Goal: Transaction & Acquisition: Book appointment/travel/reservation

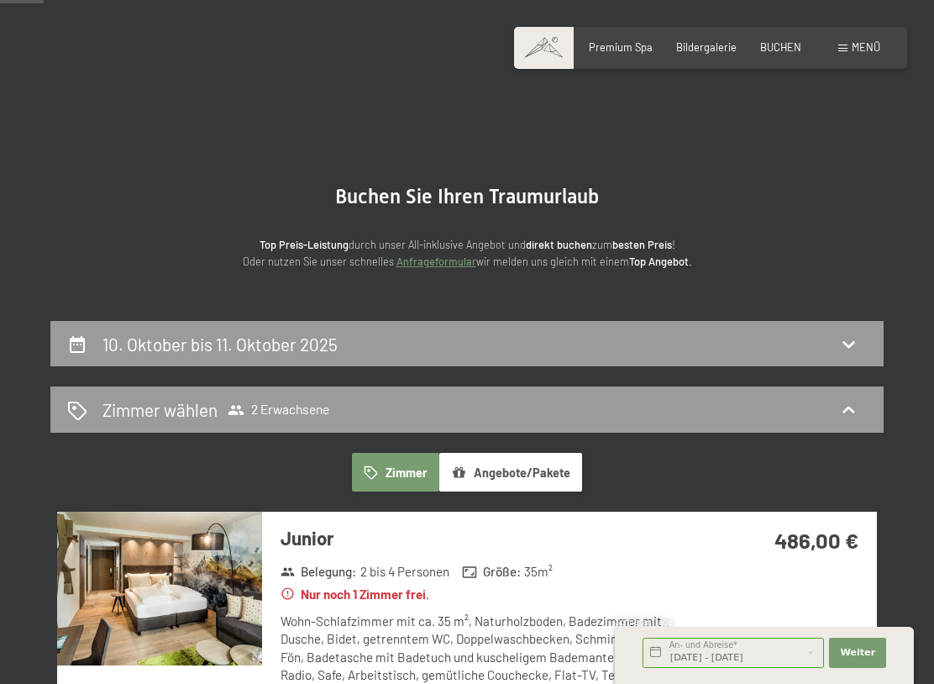
scroll to position [116, 0]
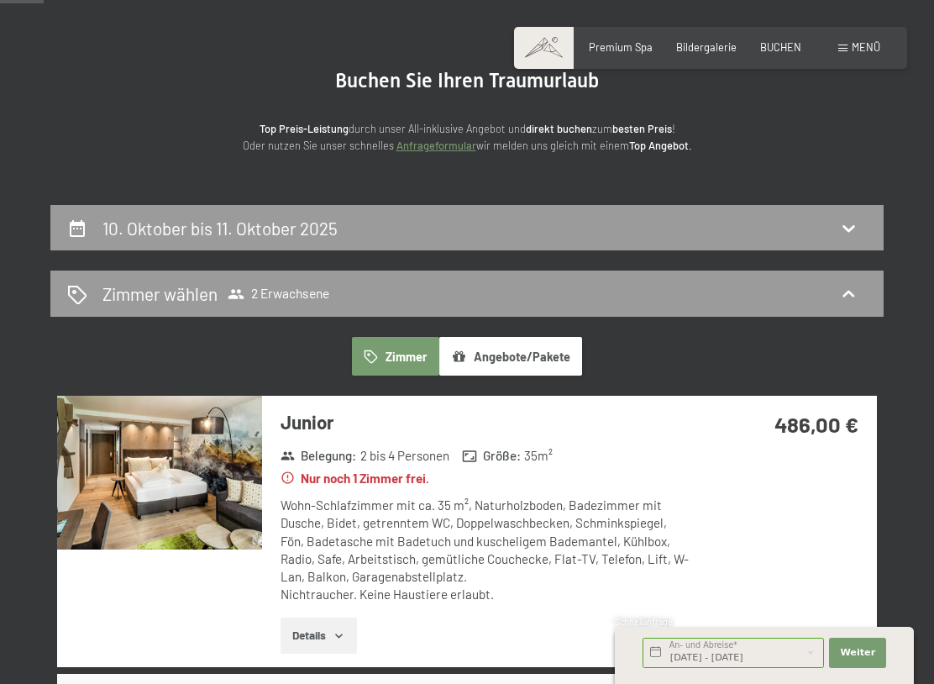
click at [850, 232] on icon at bounding box center [848, 228] width 20 height 20
select select "2025-10-01"
select select "2025-11-01"
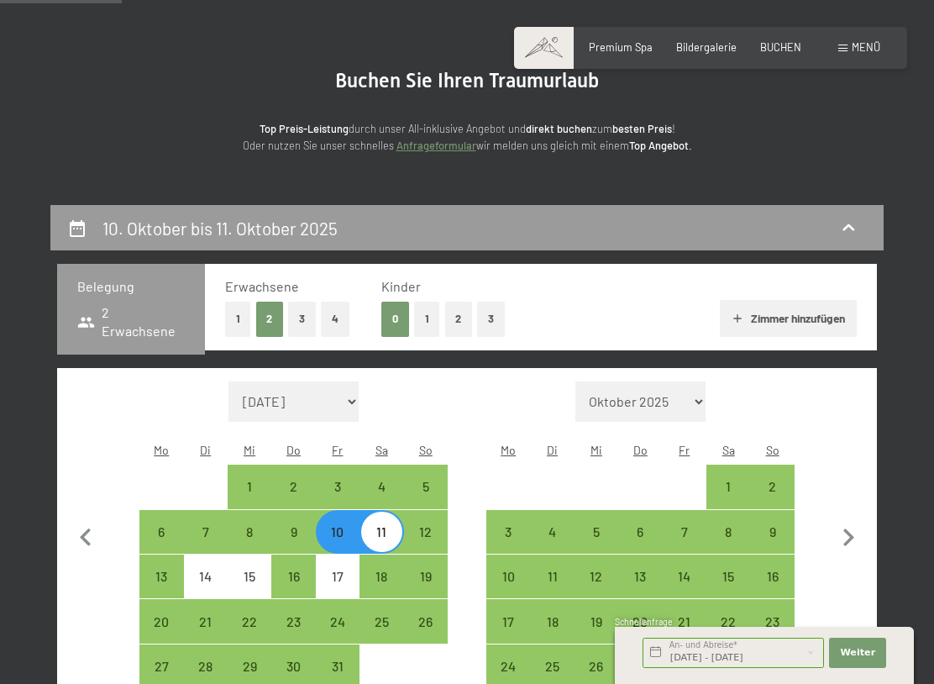
scroll to position [319, 0]
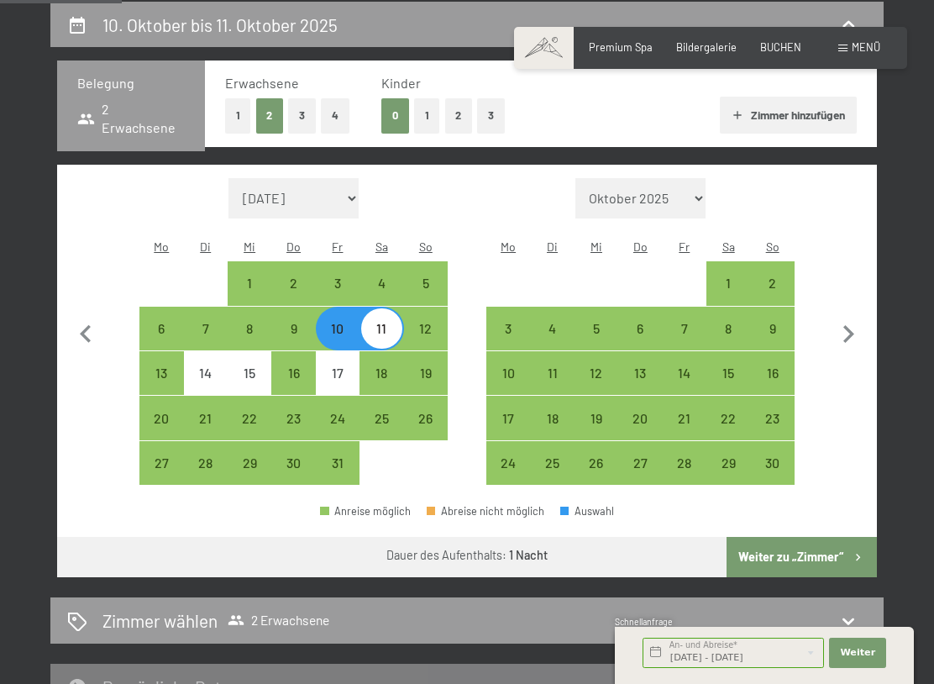
click at [85, 325] on icon "button" at bounding box center [85, 334] width 35 height 35
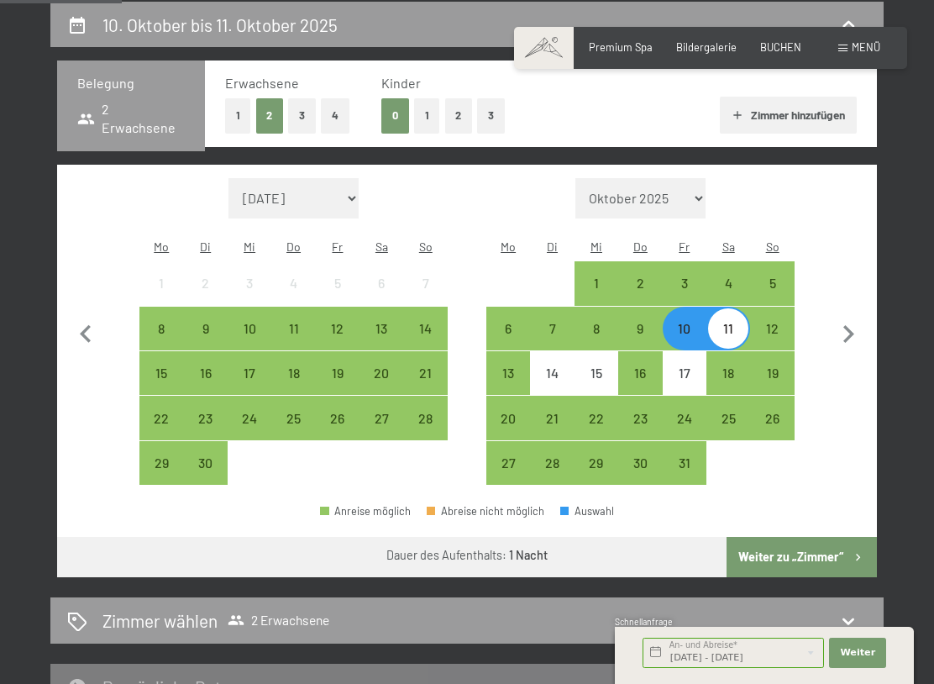
click at [387, 322] on div "13" at bounding box center [381, 342] width 40 height 40
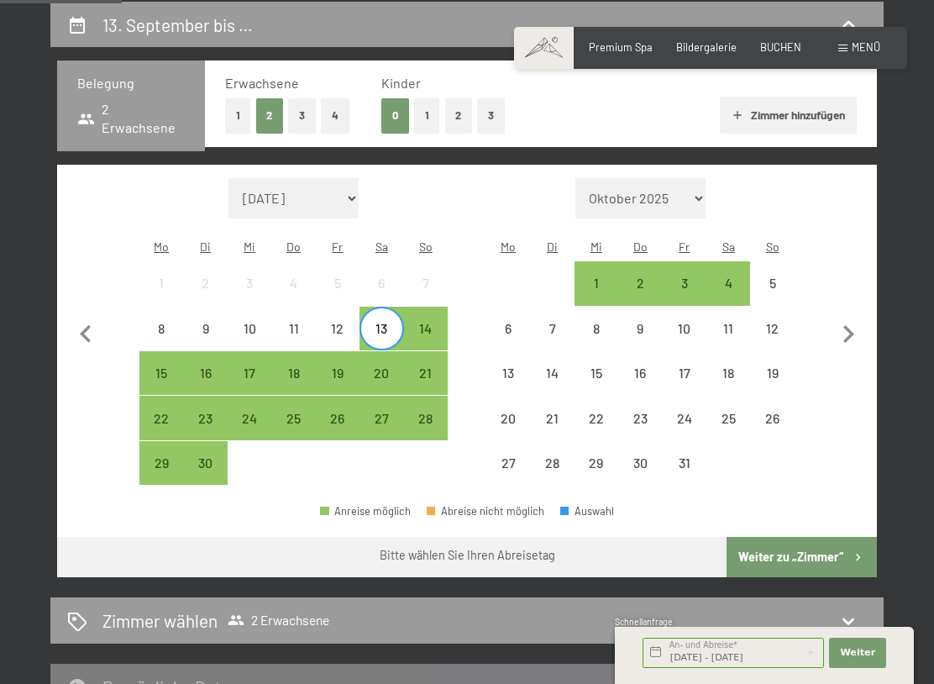
click at [163, 366] on div "15" at bounding box center [161, 386] width 40 height 40
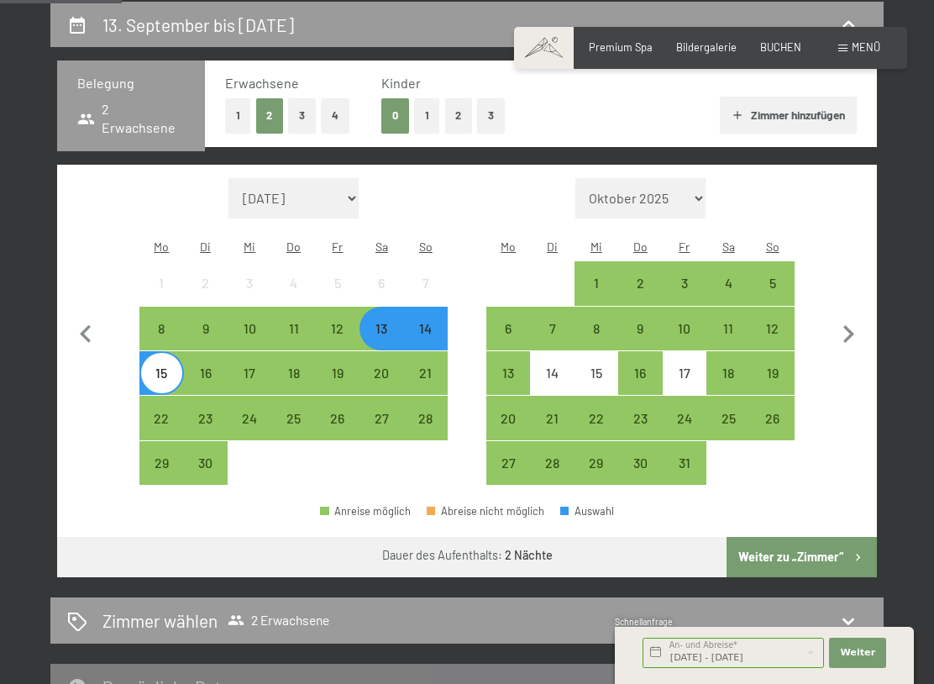
click at [844, 537] on button "Weiter zu „Zimmer“" at bounding box center [802, 557] width 150 height 40
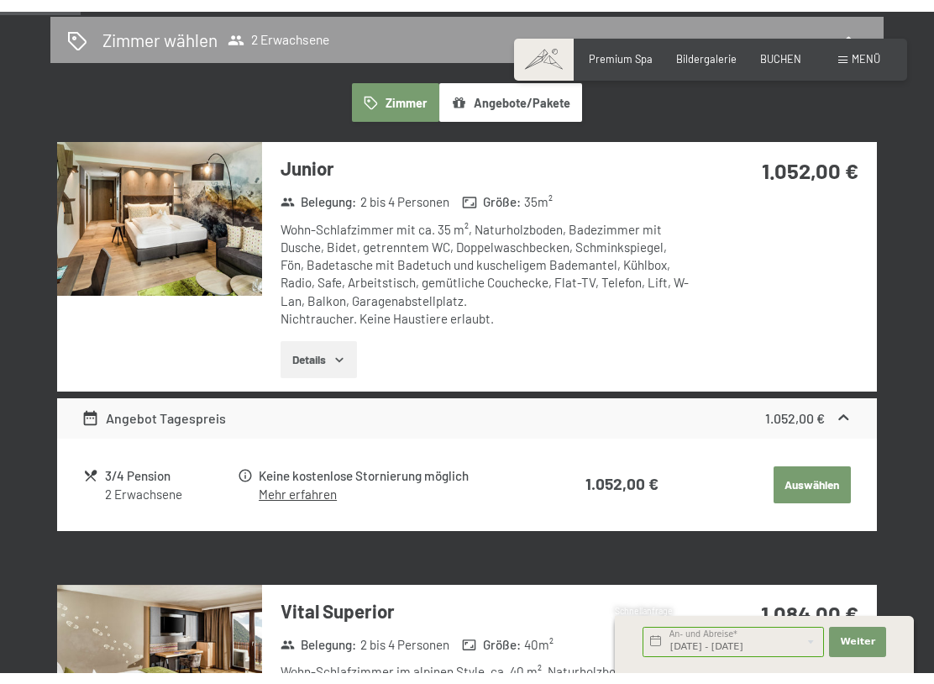
scroll to position [370, 0]
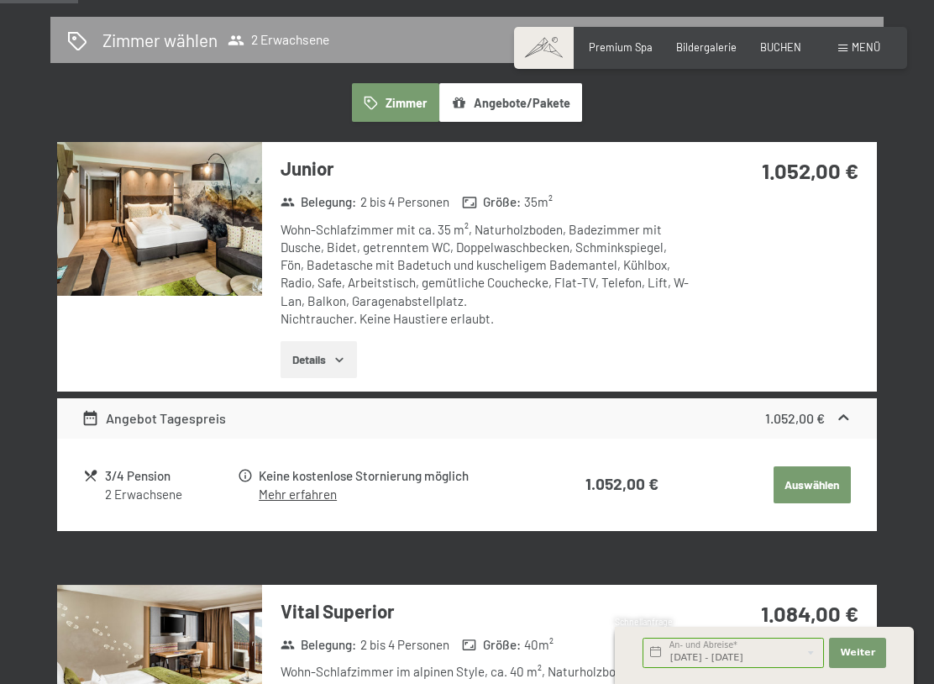
click at [346, 356] on icon "button" at bounding box center [339, 359] width 13 height 13
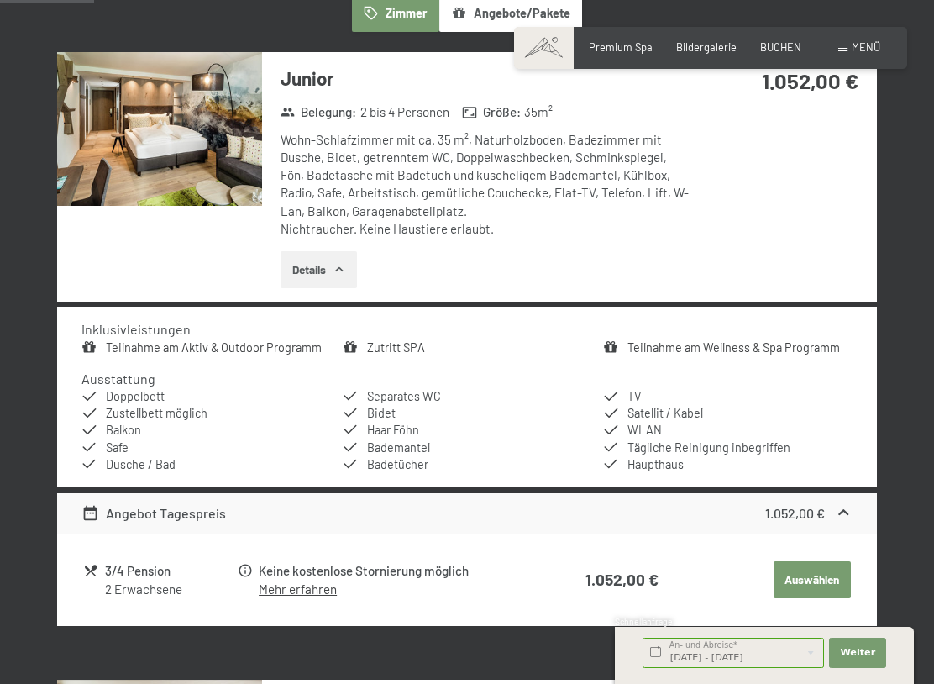
scroll to position [457, 0]
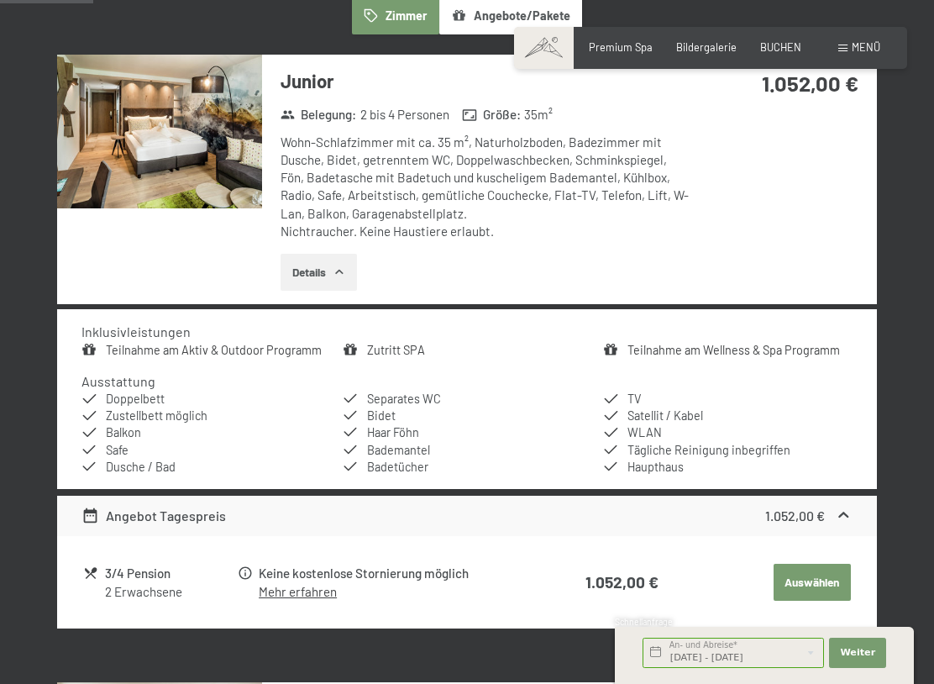
click at [338, 276] on button "Details" at bounding box center [319, 272] width 76 height 37
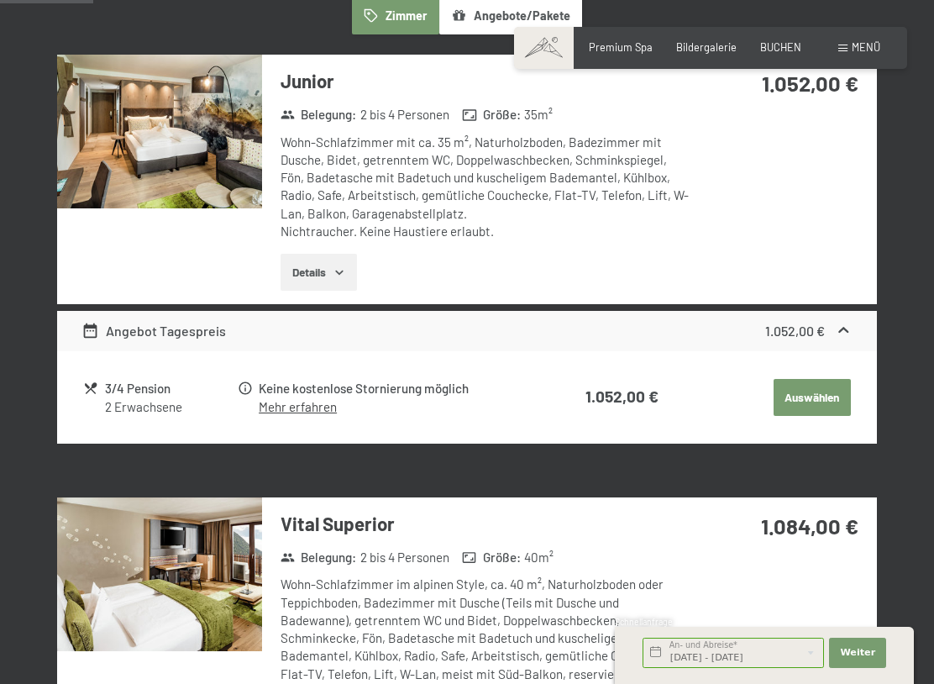
click at [328, 276] on button "Details" at bounding box center [319, 272] width 76 height 37
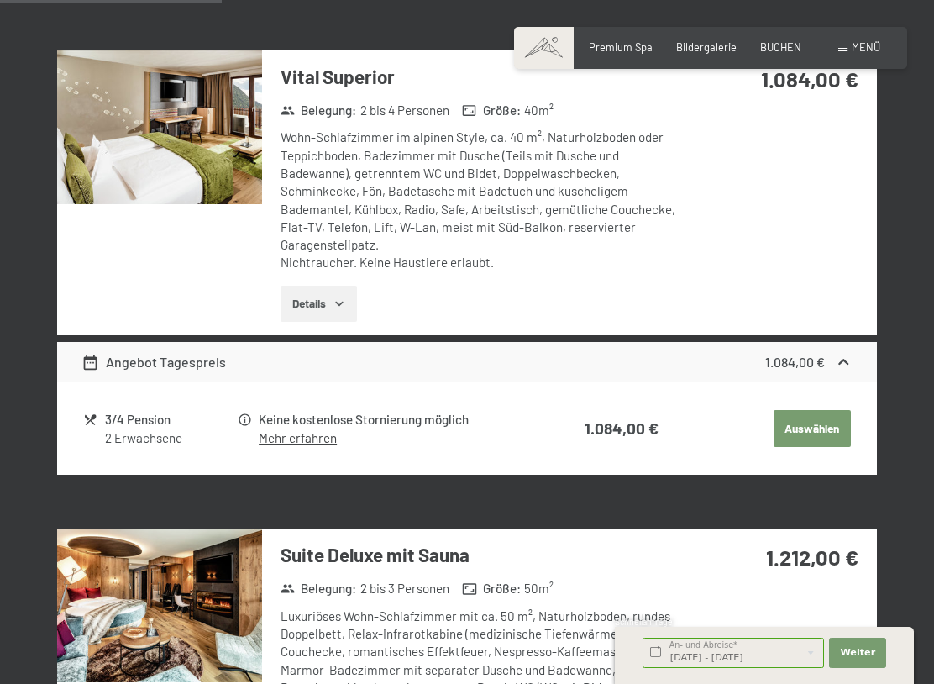
scroll to position [1088, 0]
click at [146, 430] on div "2 Erwachsene" at bounding box center [170, 439] width 131 height 18
click at [106, 411] on div "3/4 Pension" at bounding box center [170, 420] width 131 height 19
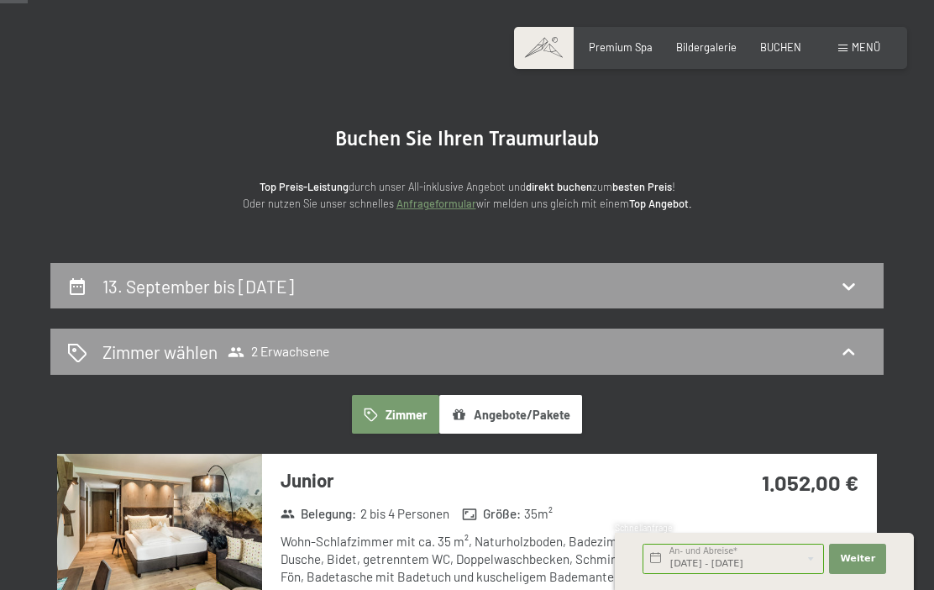
scroll to position [0, 0]
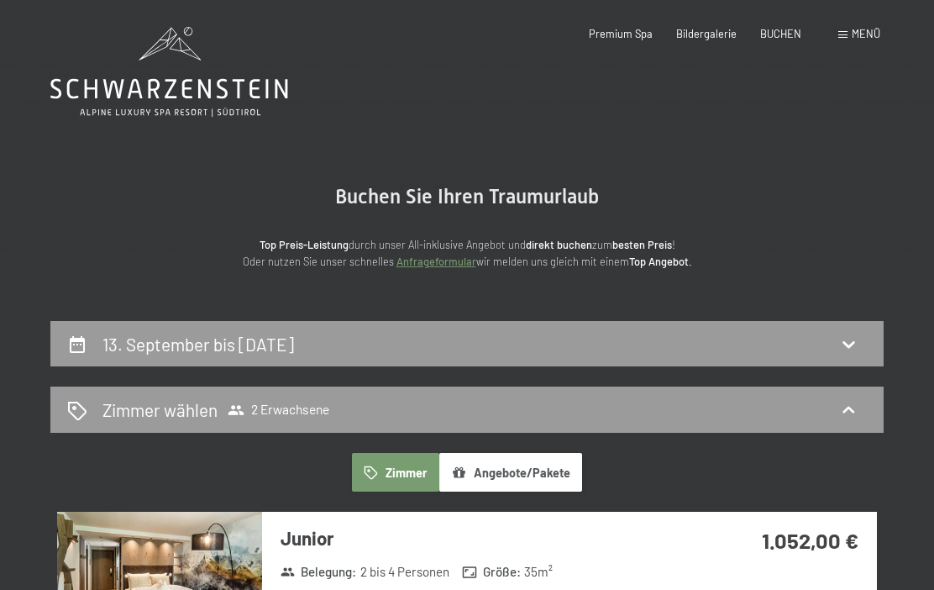
click at [858, 336] on icon at bounding box center [848, 343] width 20 height 20
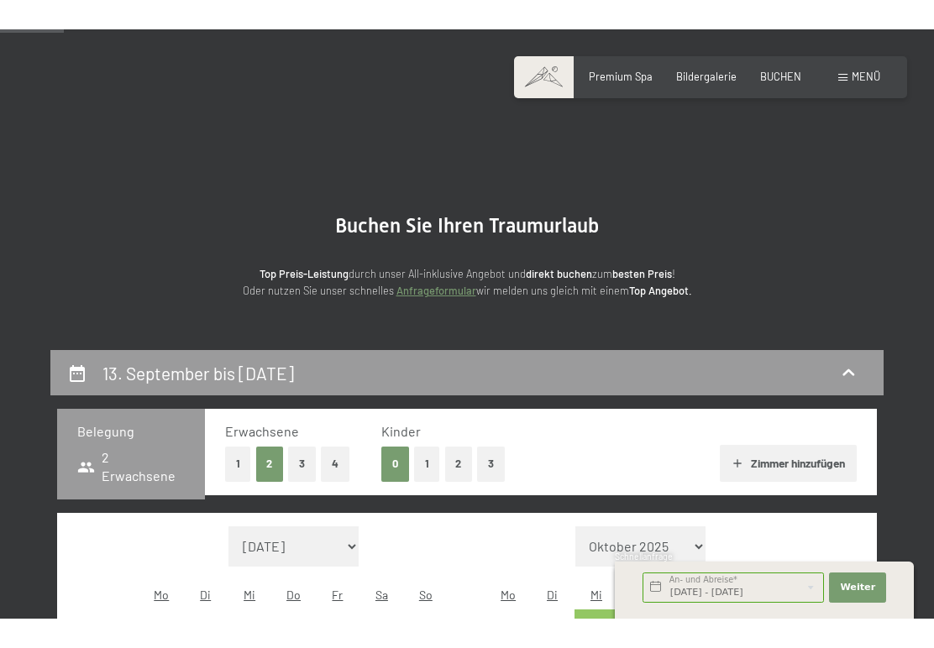
scroll to position [319, 0]
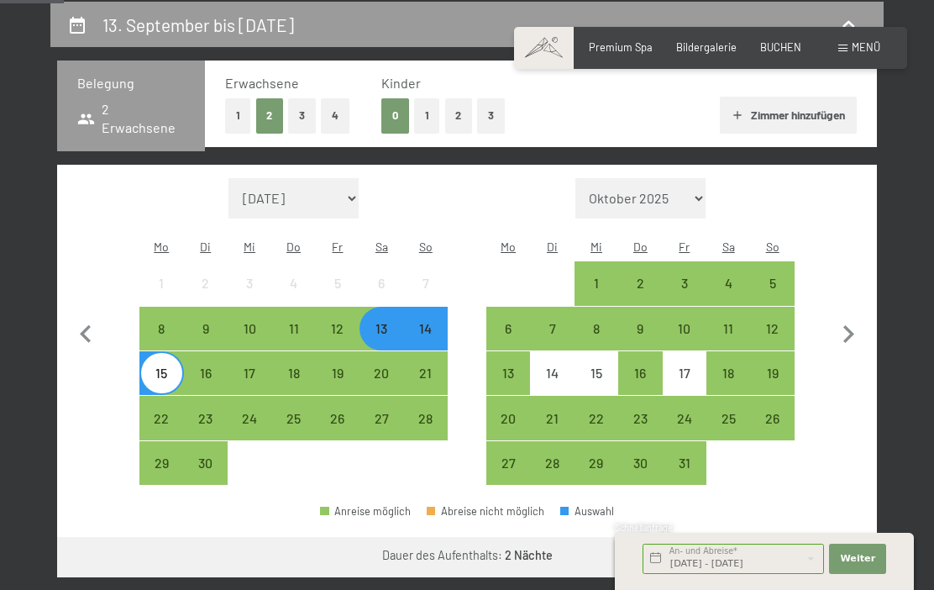
click at [386, 366] on div "20" at bounding box center [381, 386] width 40 height 40
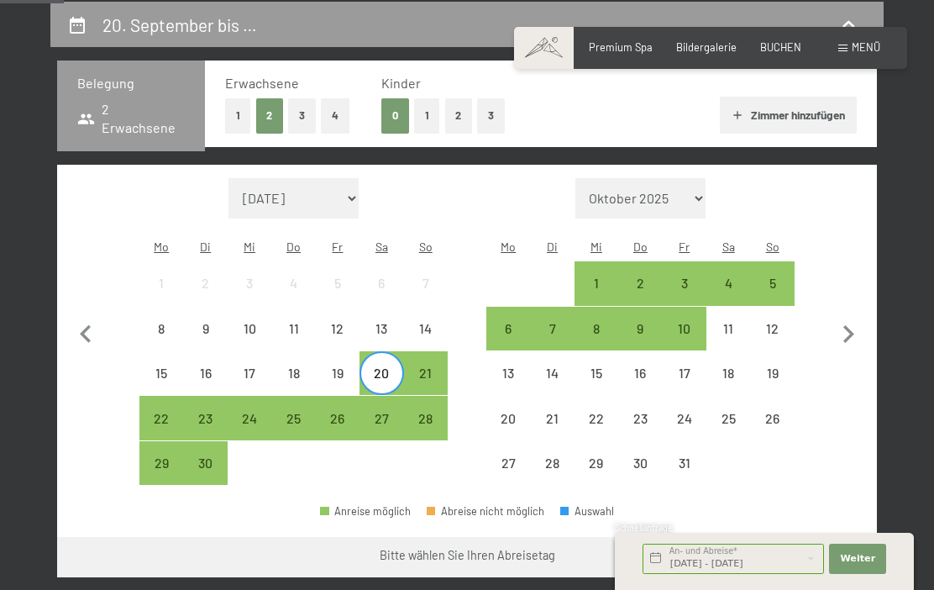
click at [160, 412] on div "22" at bounding box center [161, 432] width 40 height 40
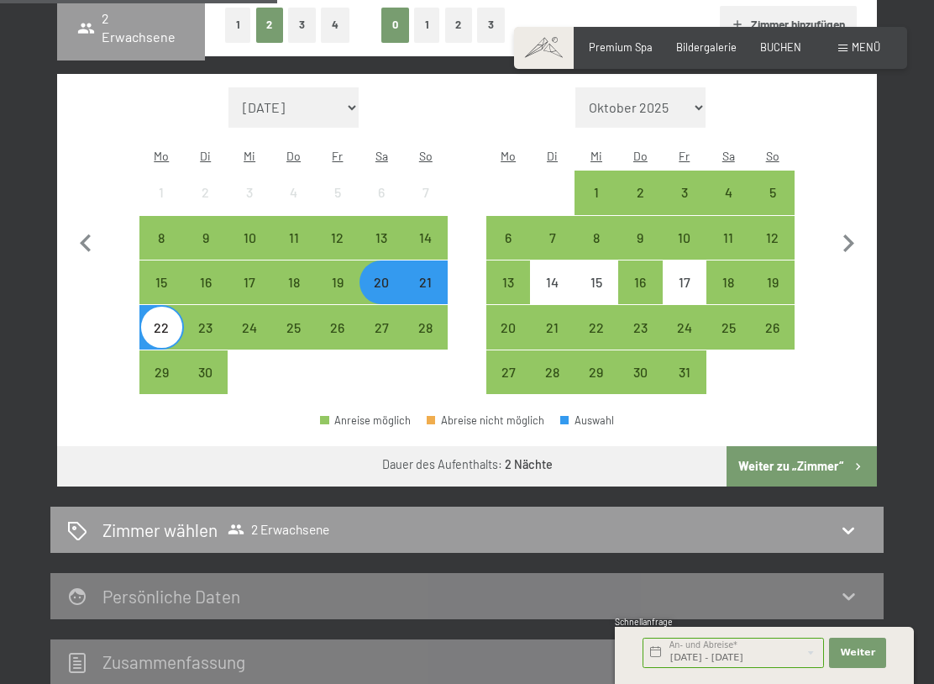
click at [846, 446] on button "Weiter zu „Zimmer“" at bounding box center [802, 466] width 150 height 40
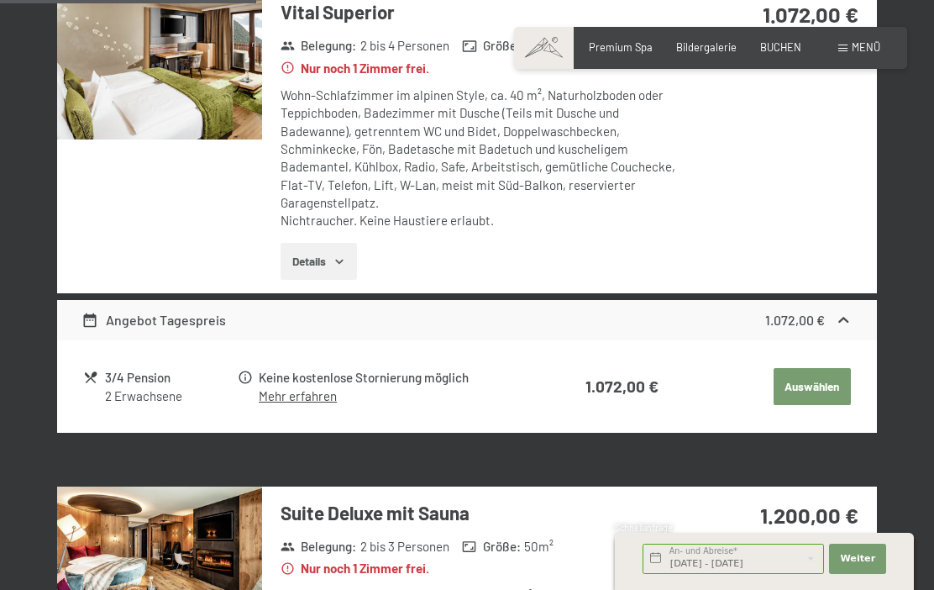
scroll to position [987, 0]
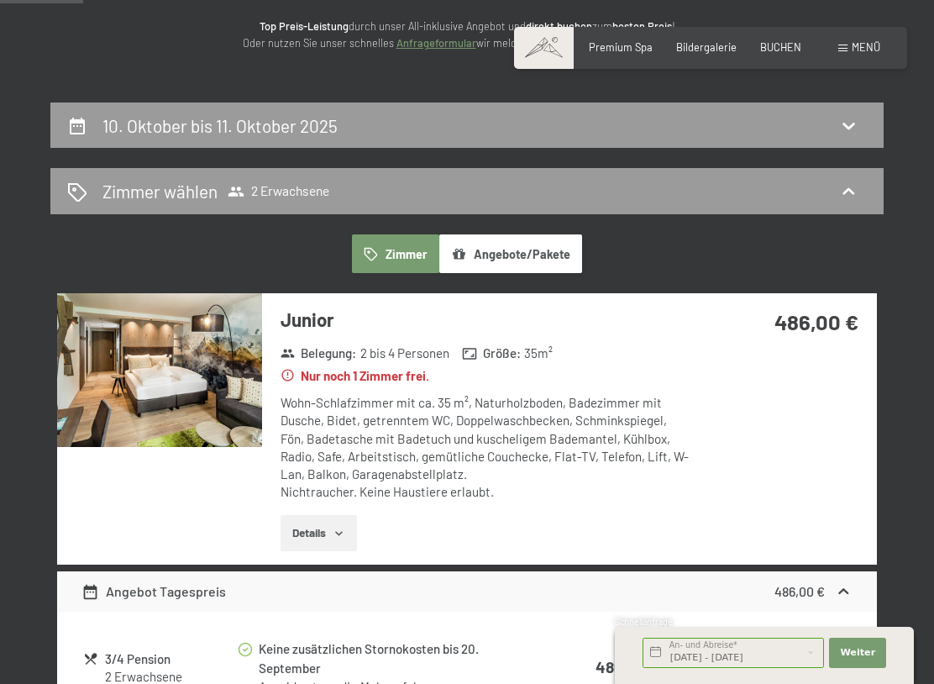
scroll to position [220, 0]
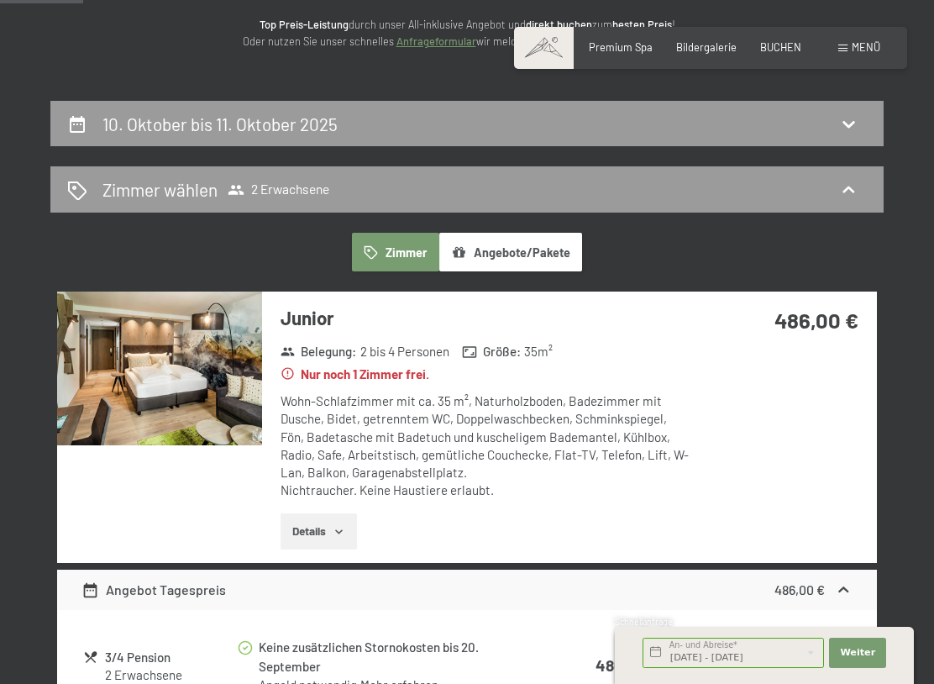
click at [97, 134] on div "10. Oktober bis 11. Oktober 2025" at bounding box center [466, 124] width 833 height 46
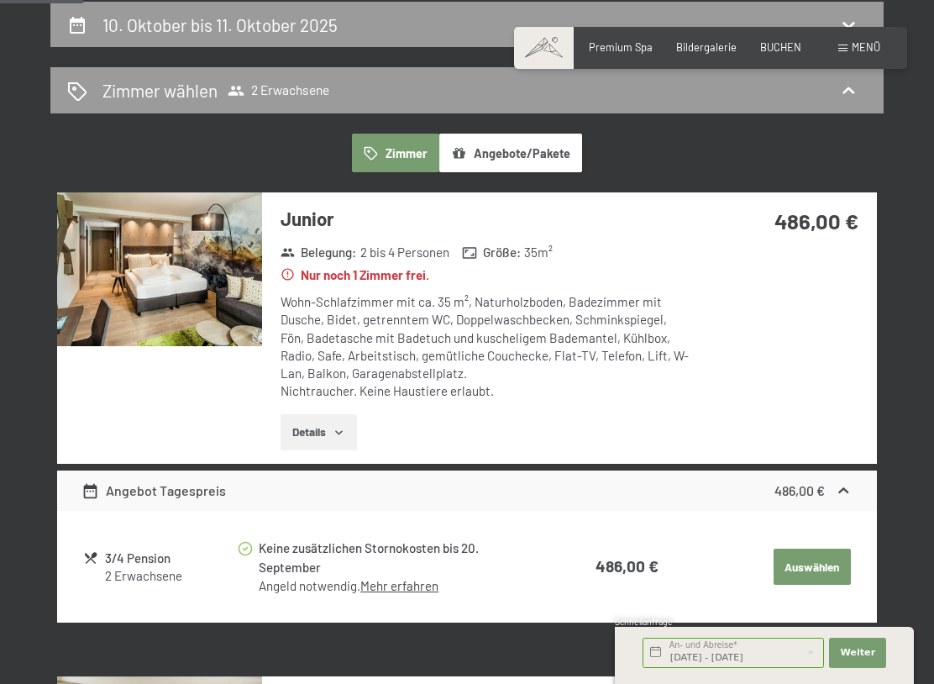
select select "2025-10-01"
select select "2025-11-01"
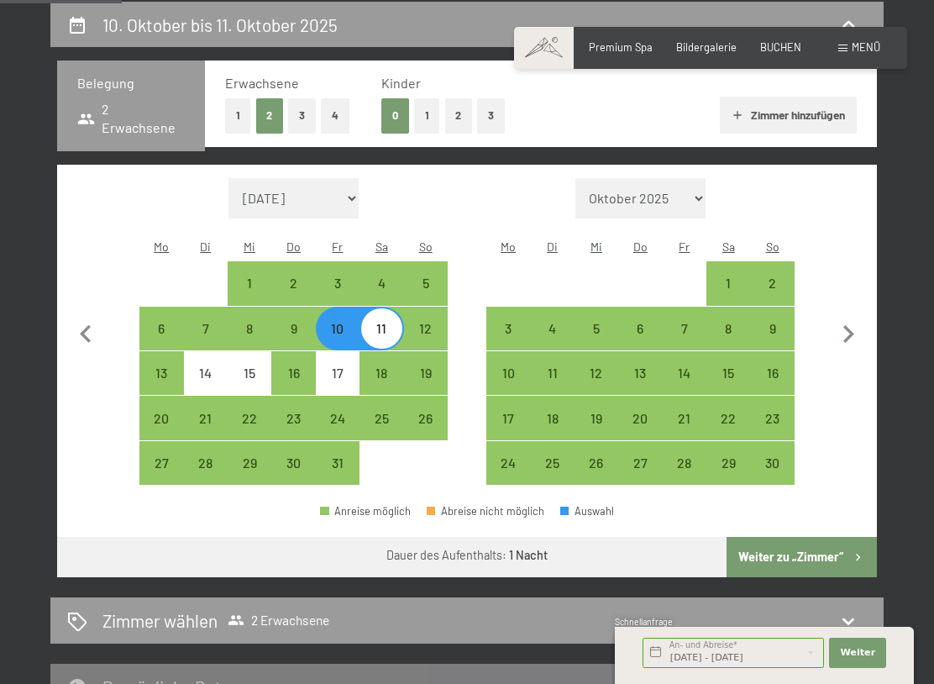
click at [92, 323] on icon "button" at bounding box center [85, 334] width 35 height 35
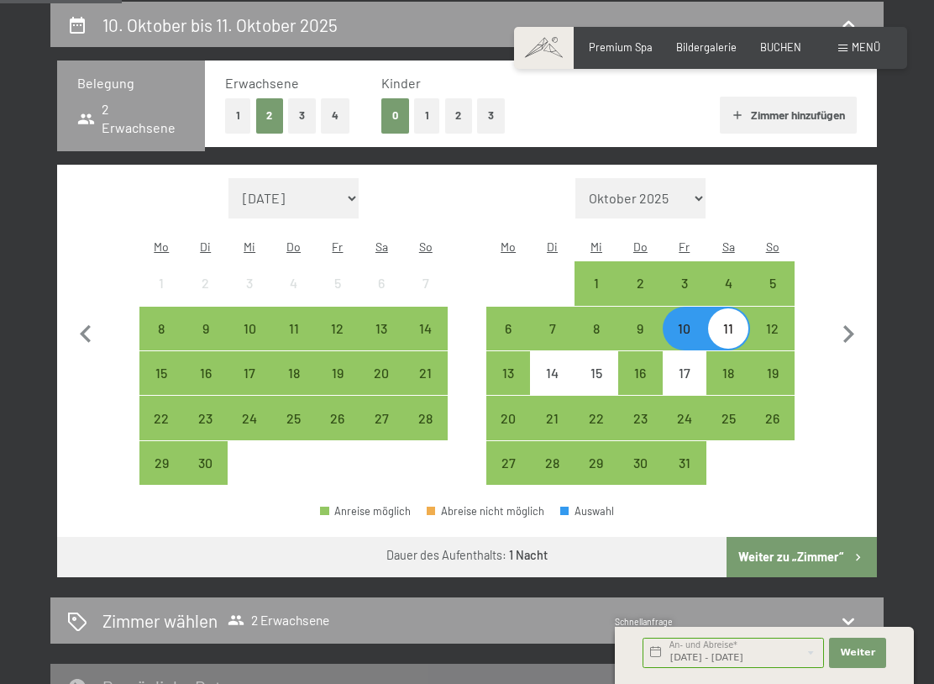
click at [384, 322] on div "13" at bounding box center [381, 342] width 40 height 40
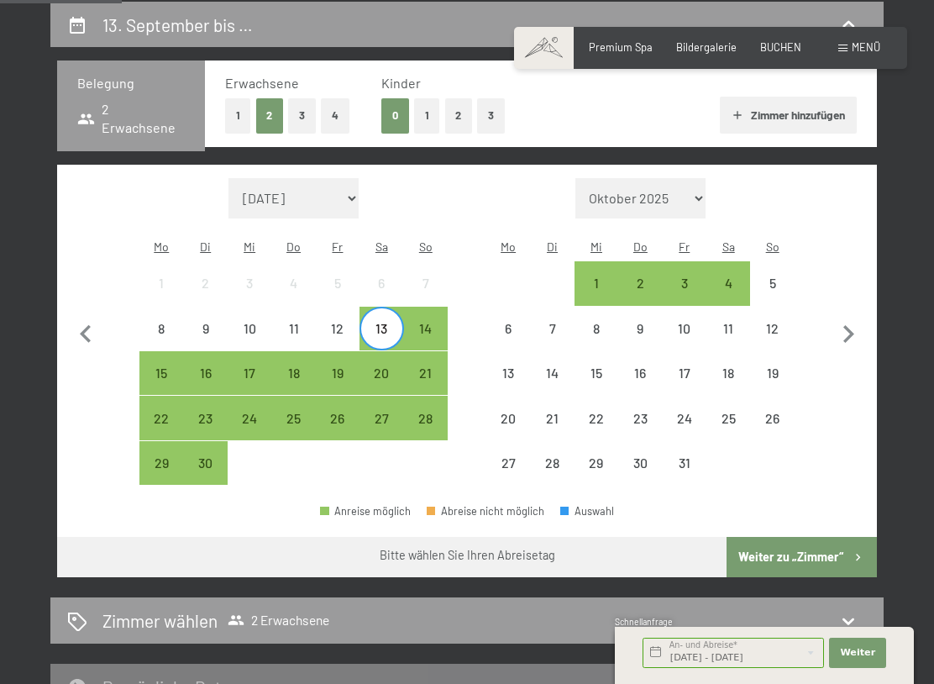
click at [171, 366] on div "15" at bounding box center [161, 386] width 40 height 40
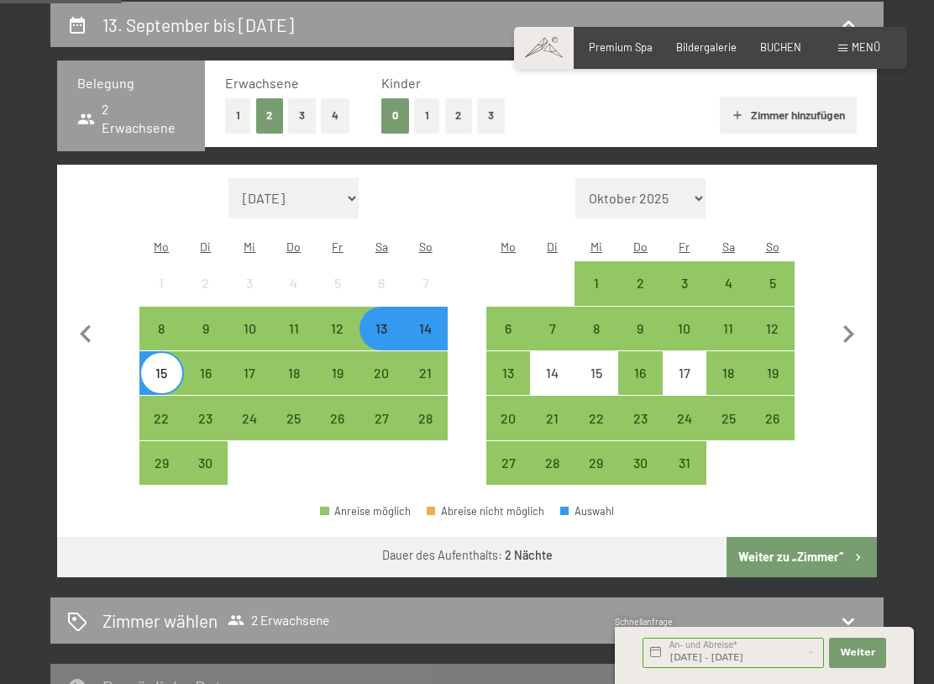
click at [830, 537] on button "Weiter zu „Zimmer“" at bounding box center [802, 557] width 150 height 40
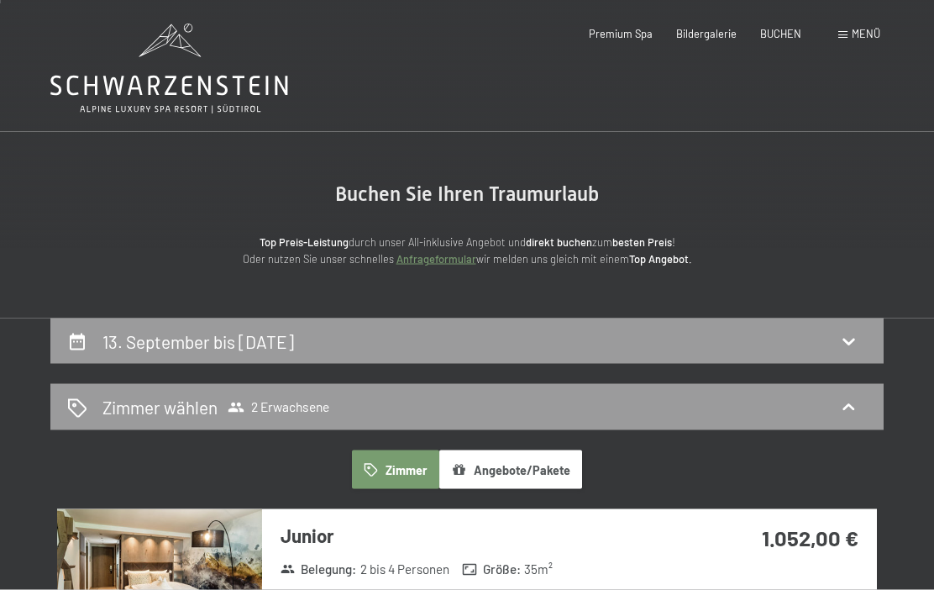
scroll to position [0, 0]
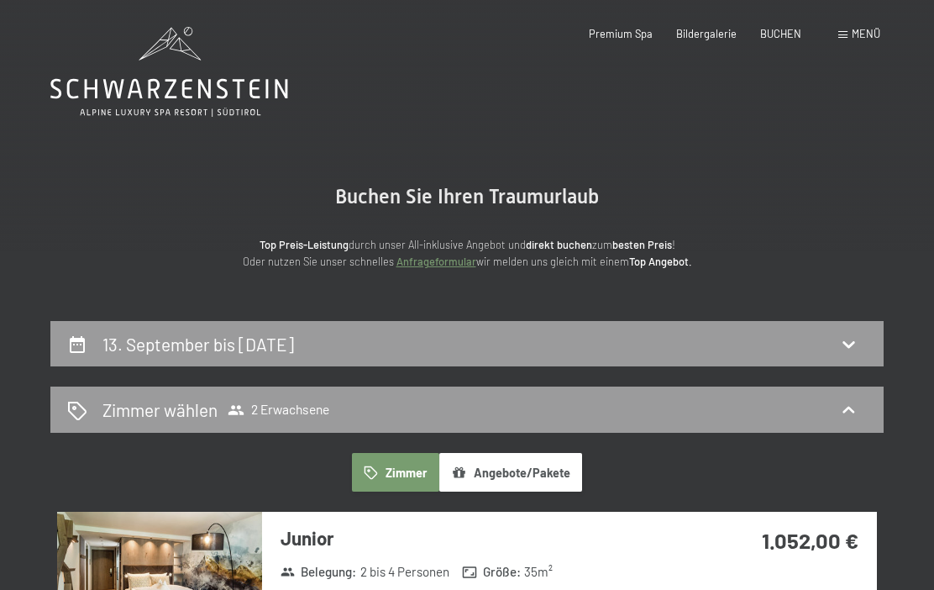
click at [840, 41] on div "Menü" at bounding box center [859, 34] width 42 height 15
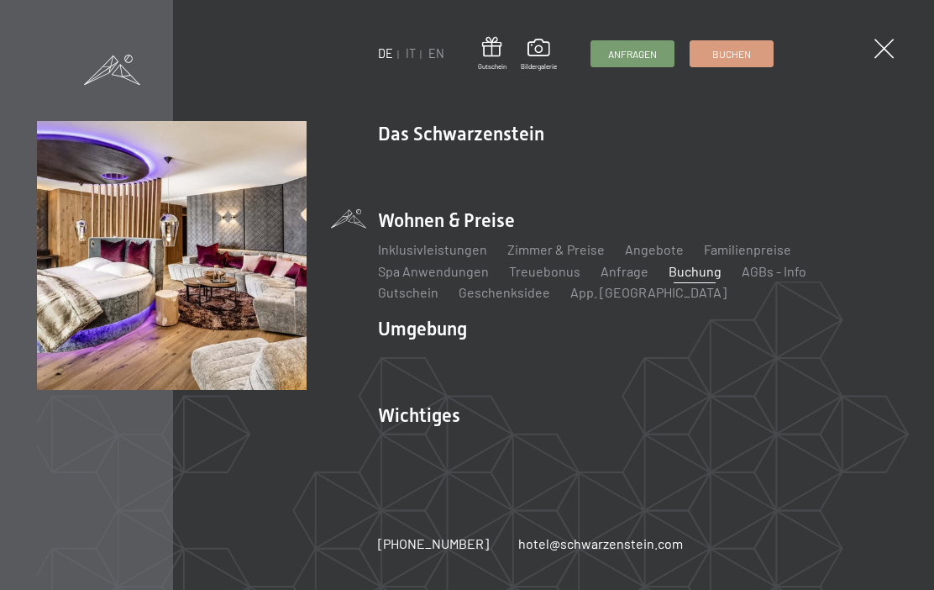
click at [562, 253] on link "Zimmer & Preise" at bounding box center [555, 249] width 97 height 16
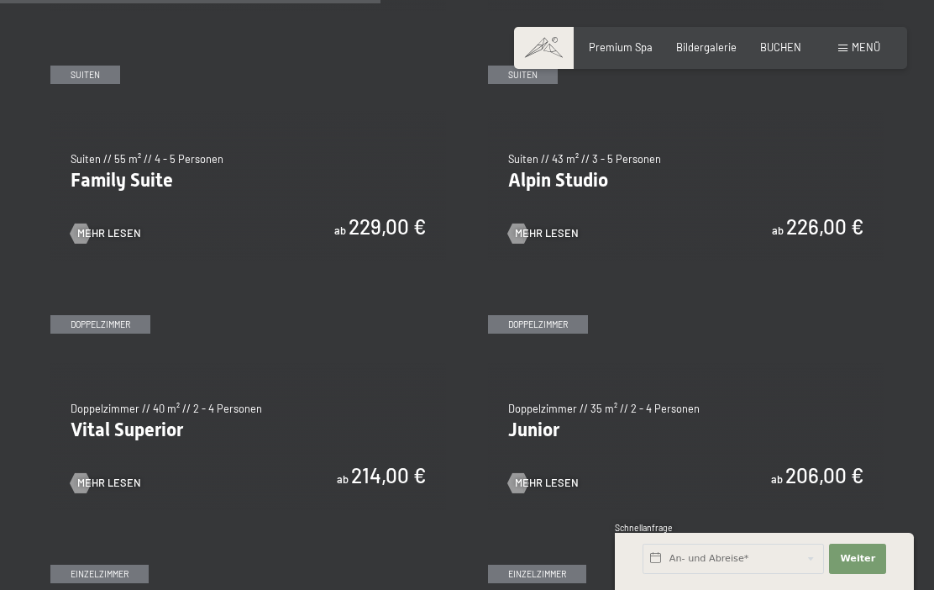
scroll to position [1603, 0]
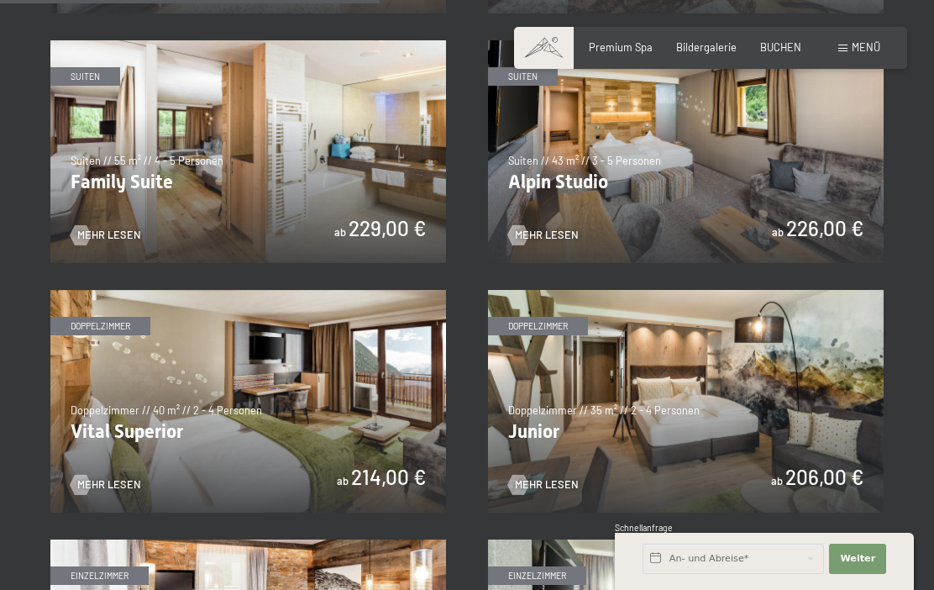
click at [307, 424] on img at bounding box center [248, 401] width 396 height 223
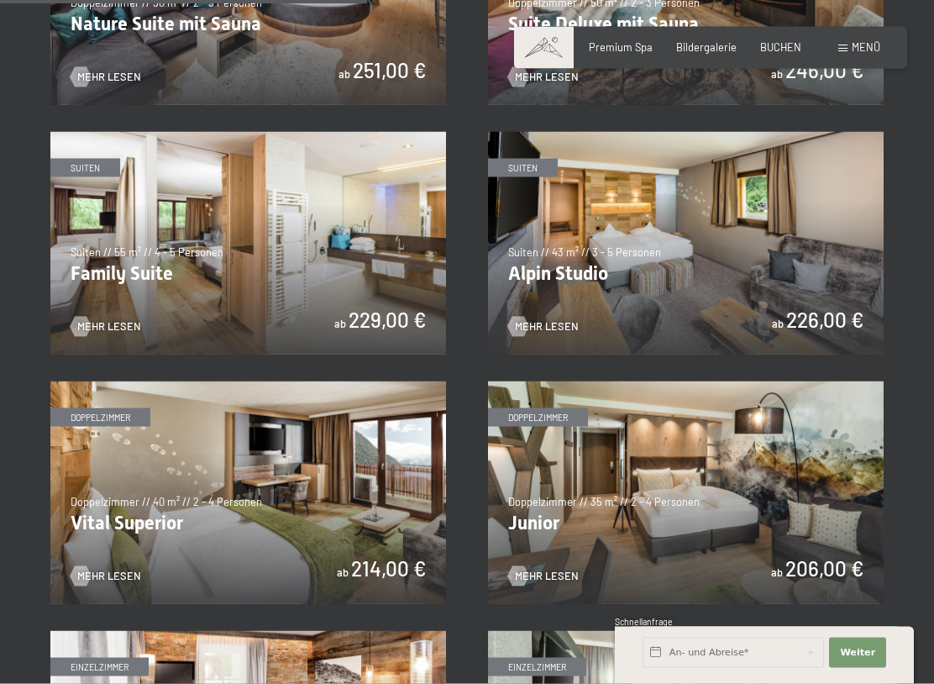
scroll to position [1515, 0]
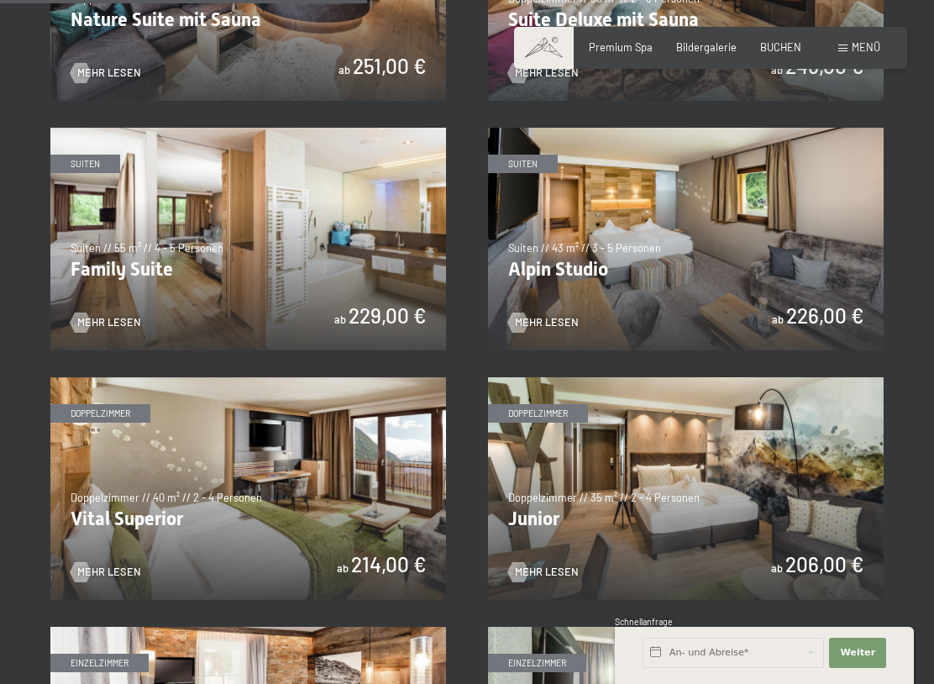
click at [753, 485] on img at bounding box center [686, 488] width 396 height 223
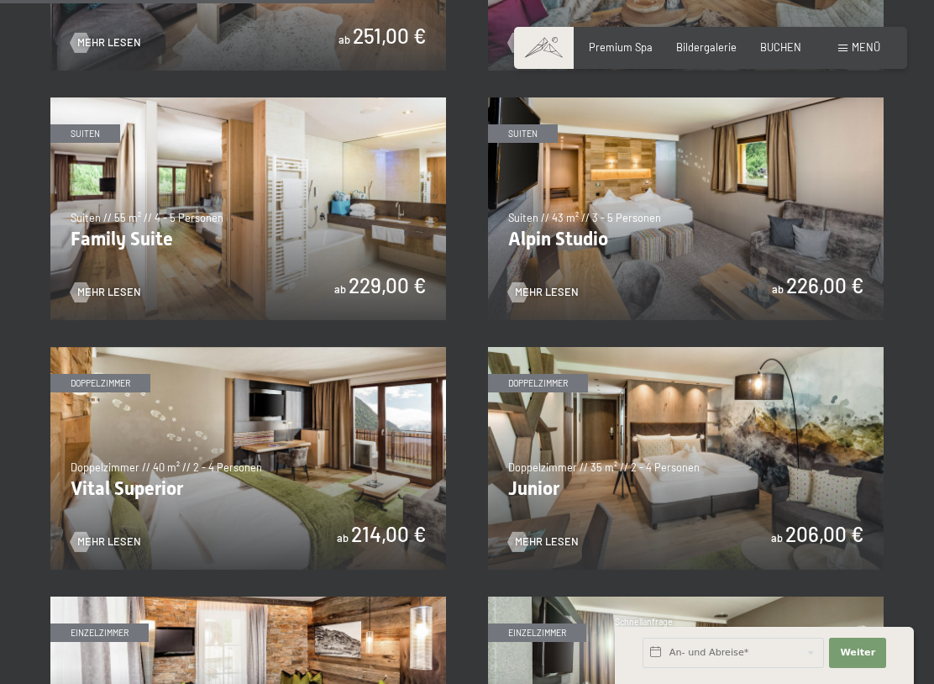
scroll to position [1546, 0]
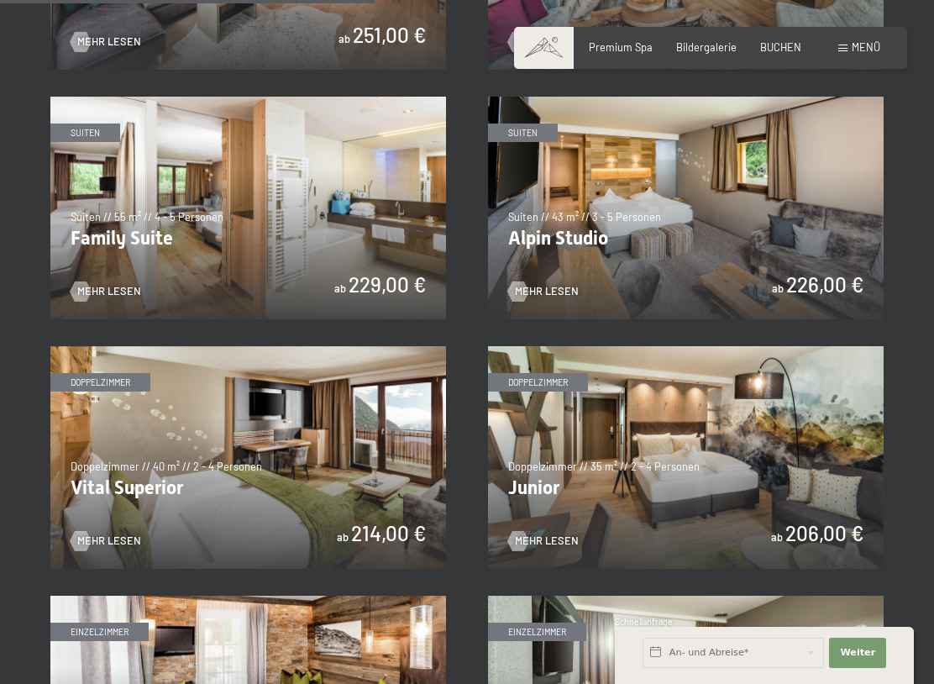
click at [727, 201] on img at bounding box center [686, 208] width 396 height 223
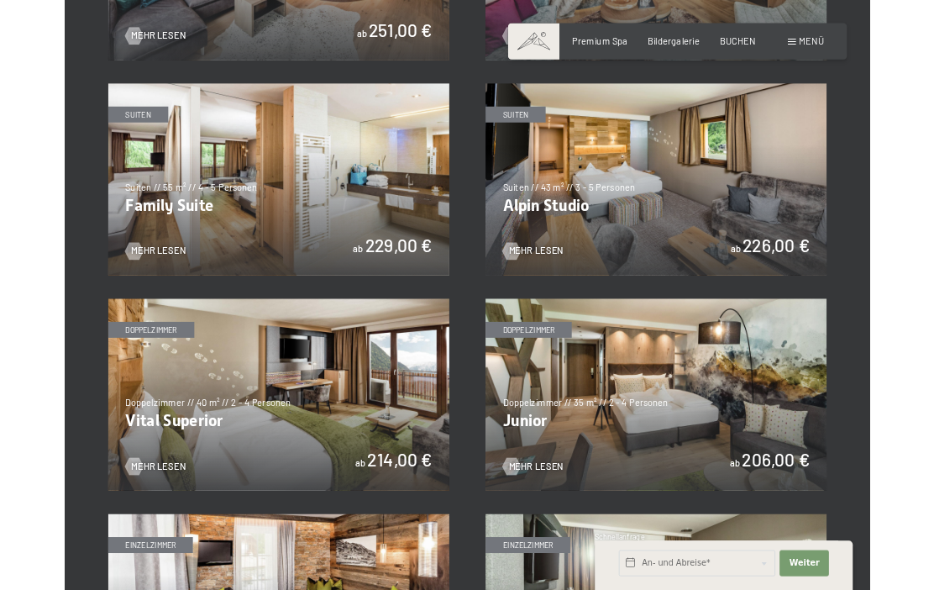
scroll to position [0, 0]
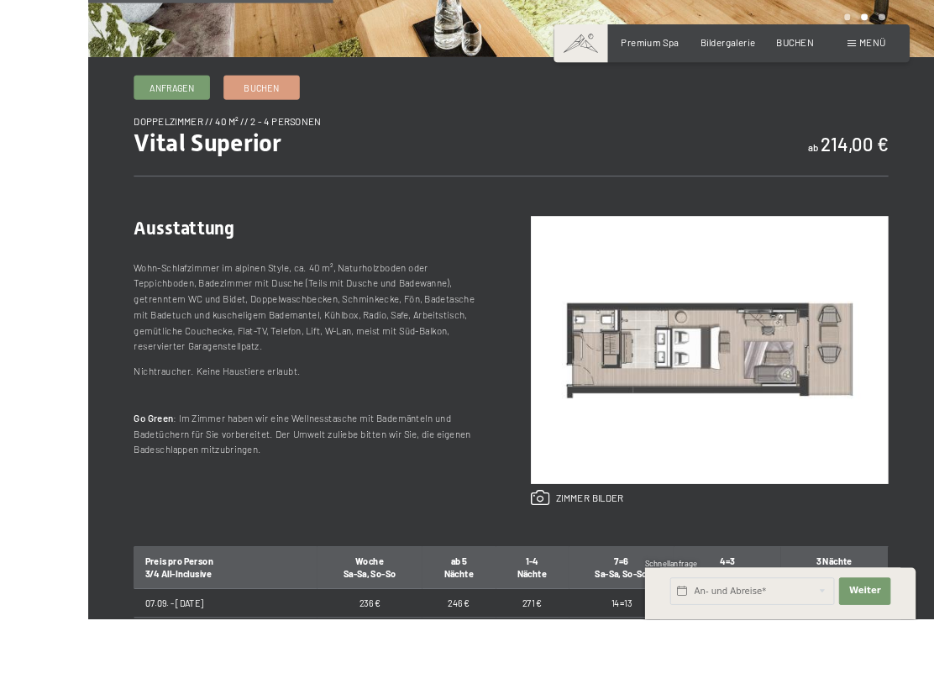
scroll to position [534, 0]
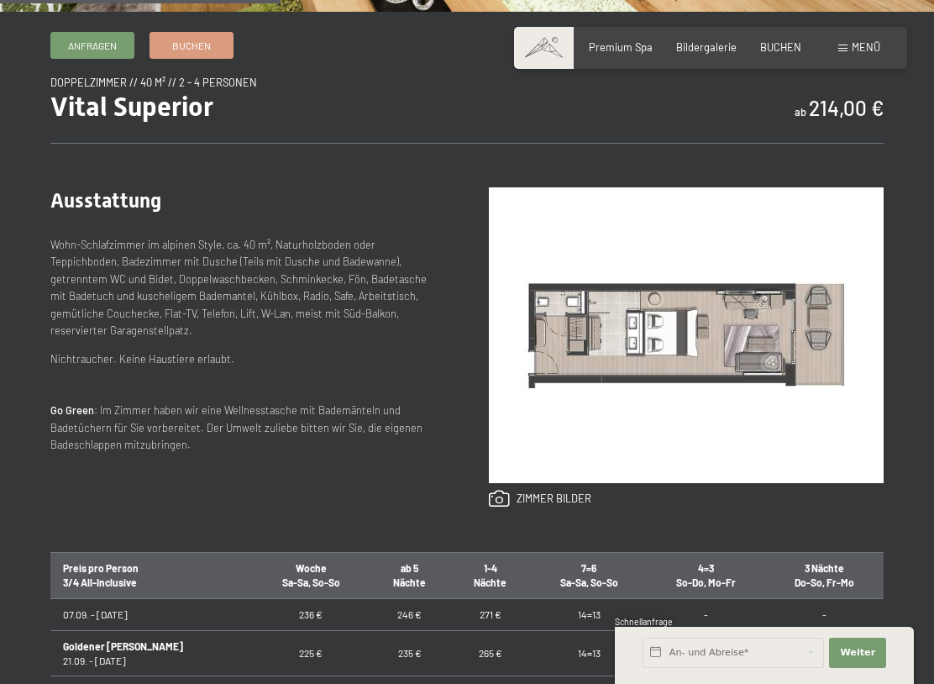
click at [513, 491] on link at bounding box center [540, 499] width 102 height 18
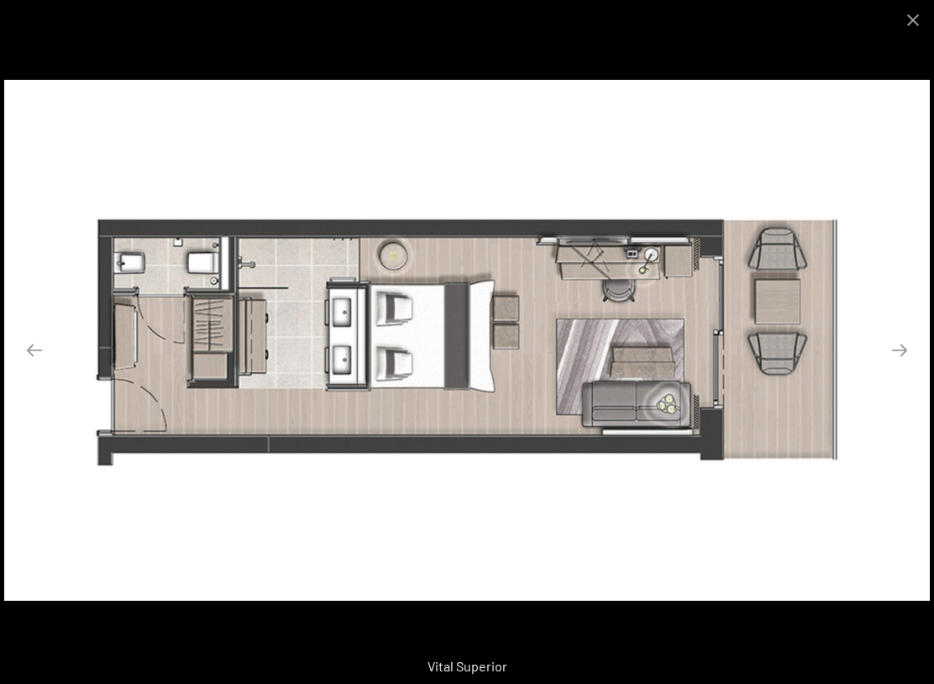
click at [926, 23] on button "Close gallery" at bounding box center [913, 19] width 42 height 39
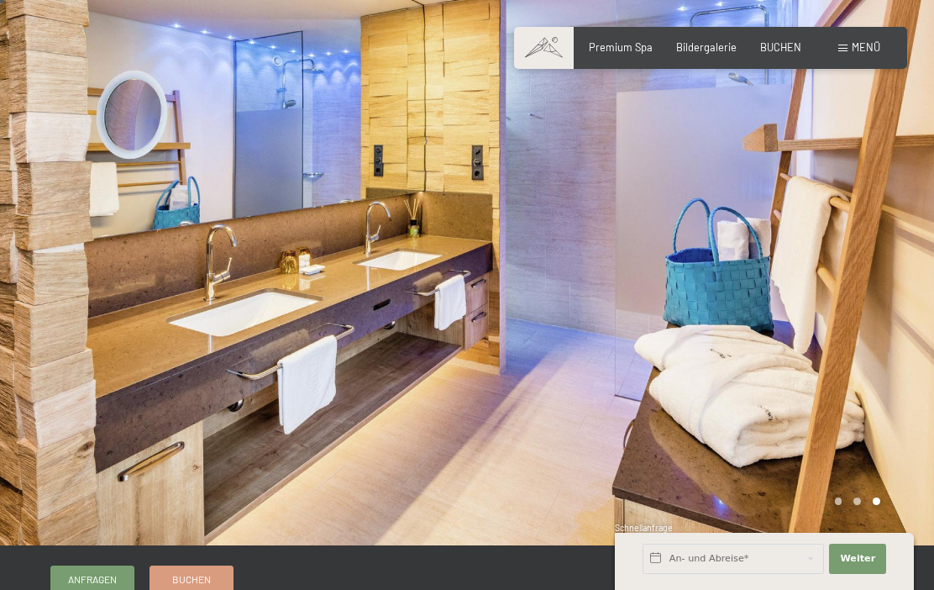
scroll to position [0, 0]
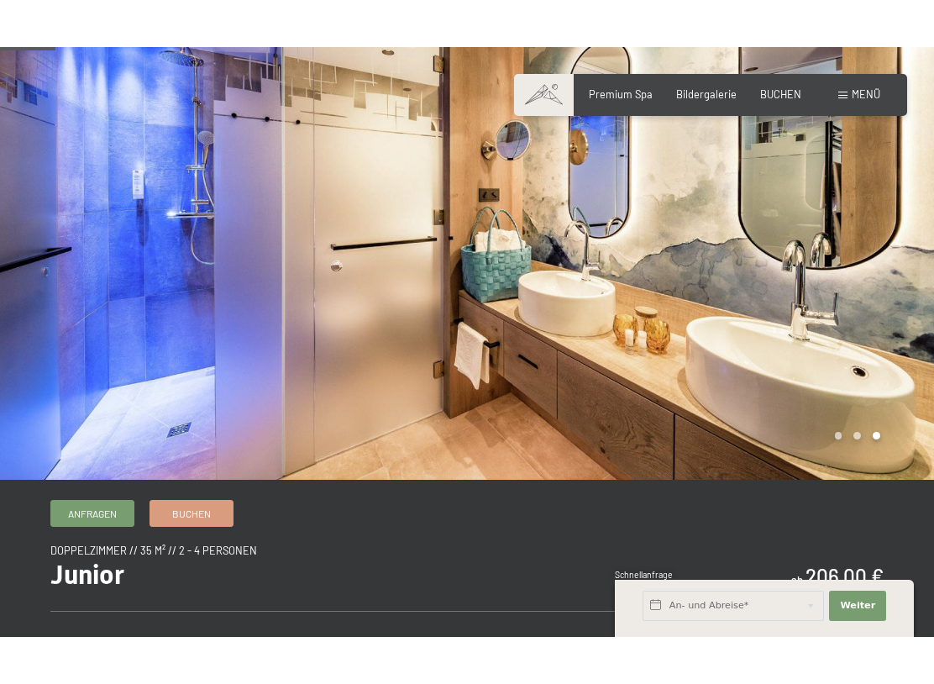
scroll to position [112, 0]
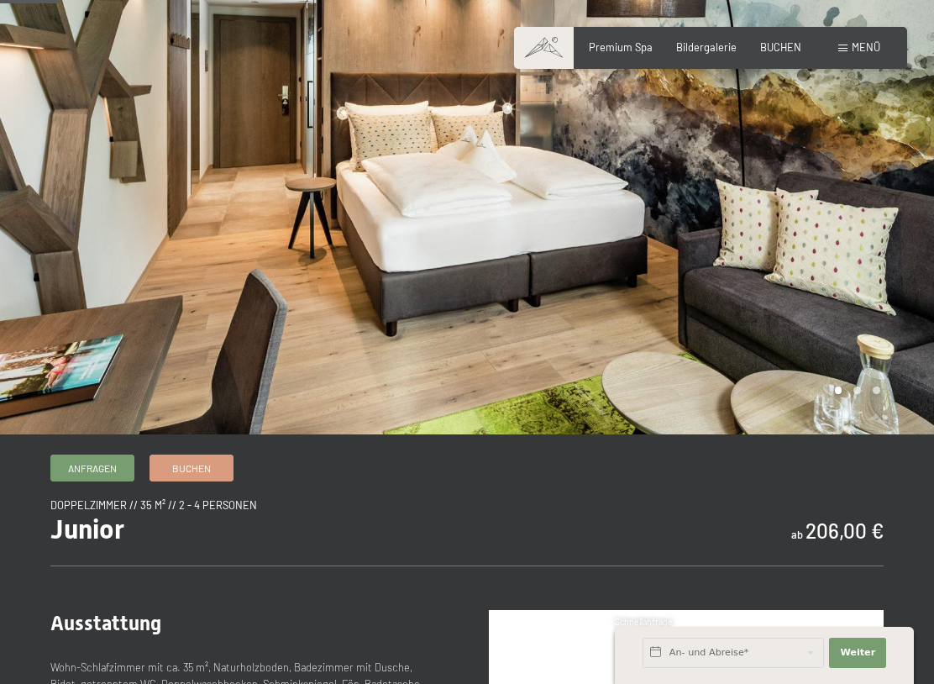
click at [862, 391] on div at bounding box center [700, 161] width 467 height 546
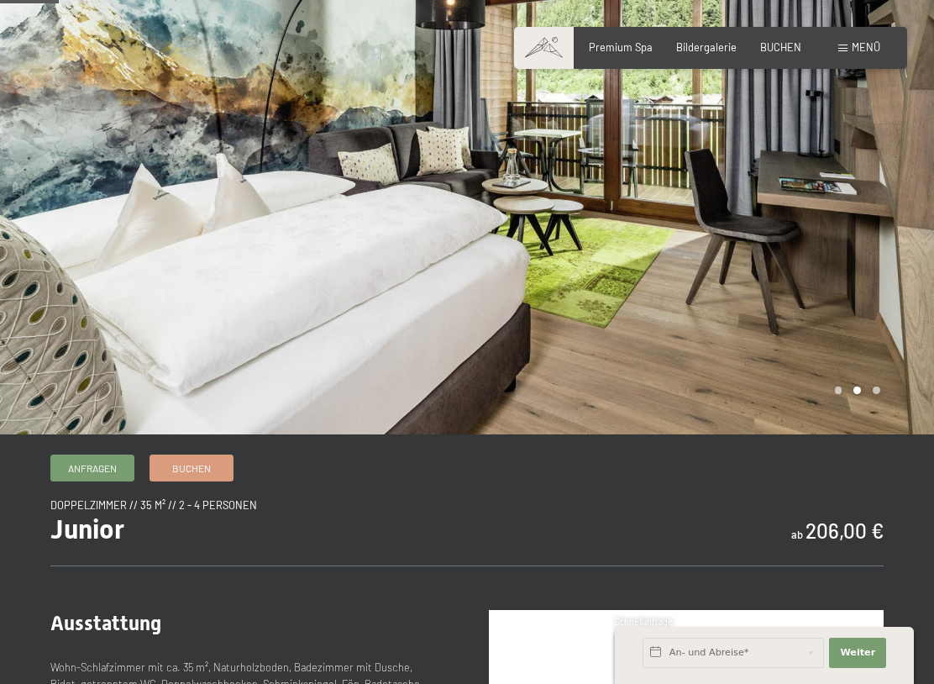
click at [841, 396] on div at bounding box center [700, 161] width 467 height 546
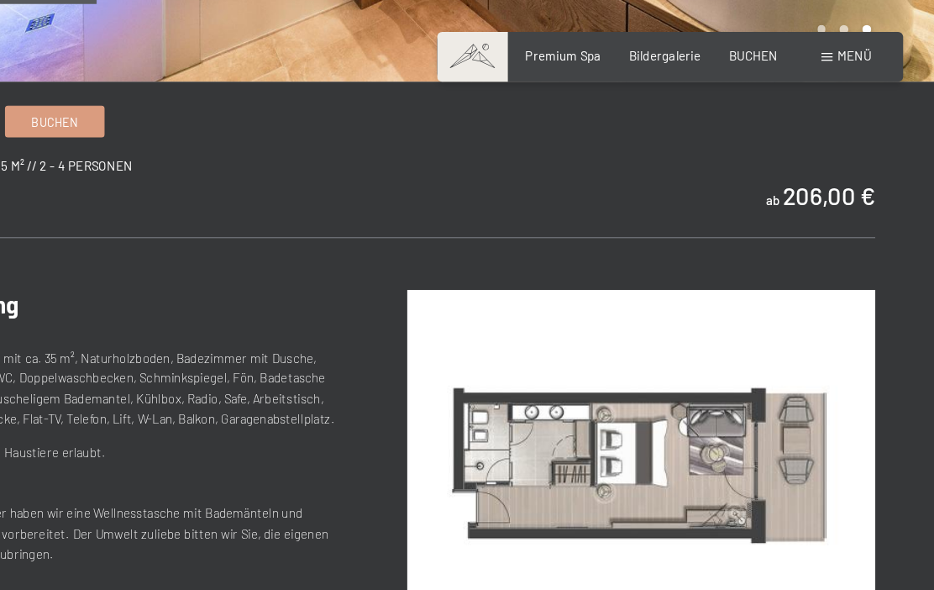
scroll to position [476, 0]
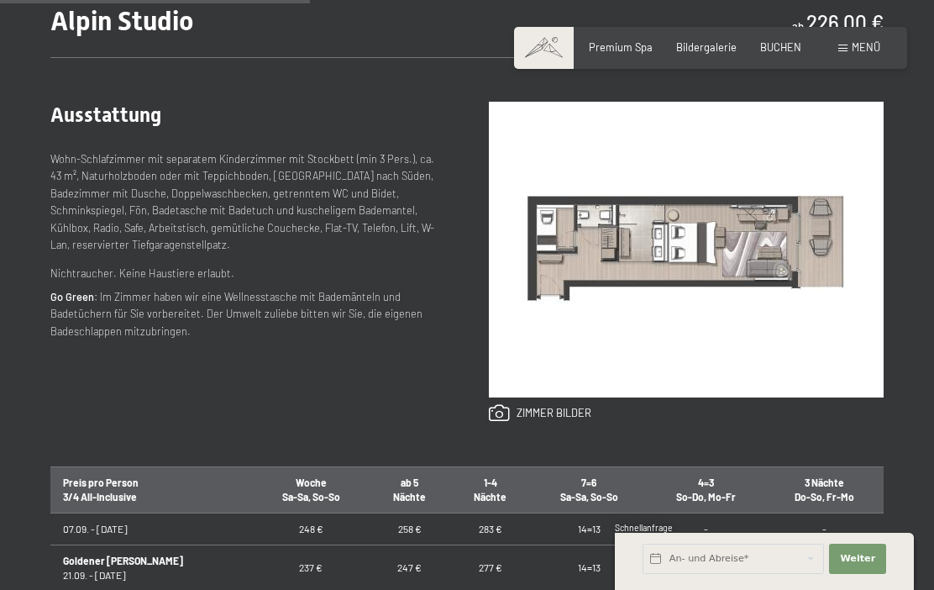
scroll to position [615, 0]
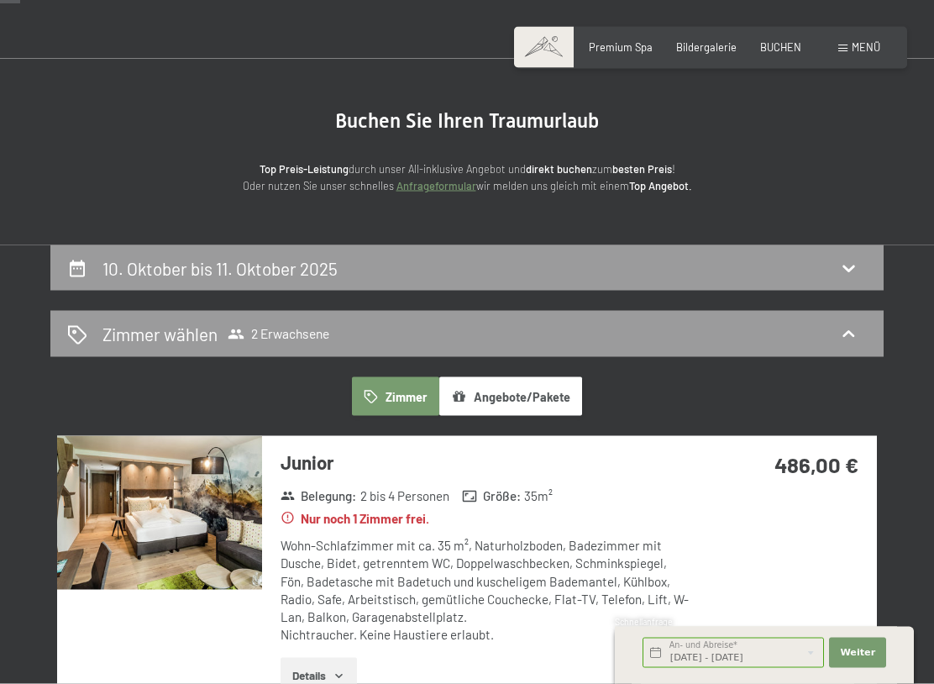
select select "[DATE]"
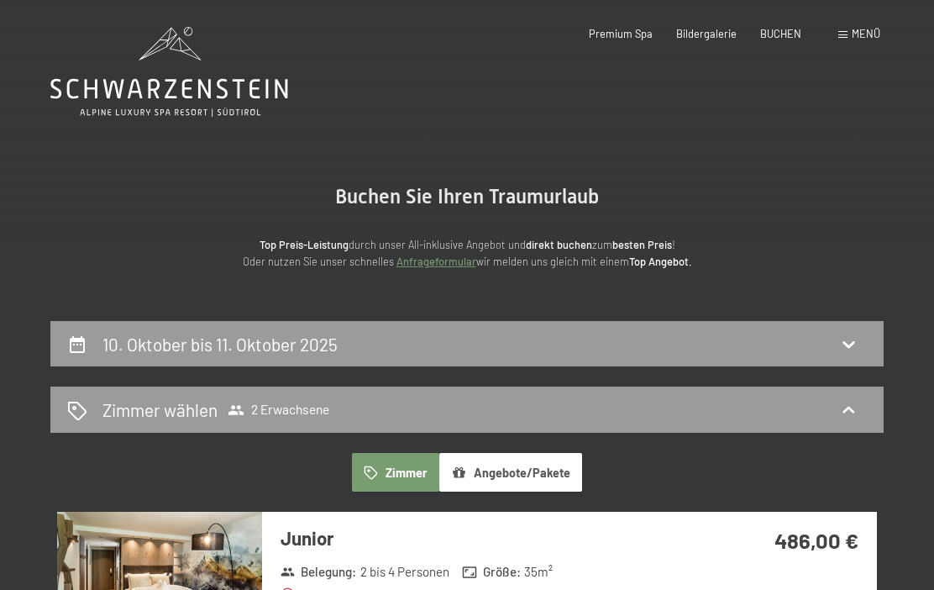
click at [867, 336] on div "10. Oktober bis 11. Oktober 2025" at bounding box center [466, 344] width 833 height 46
select select "2025-10-01"
select select "2025-11-01"
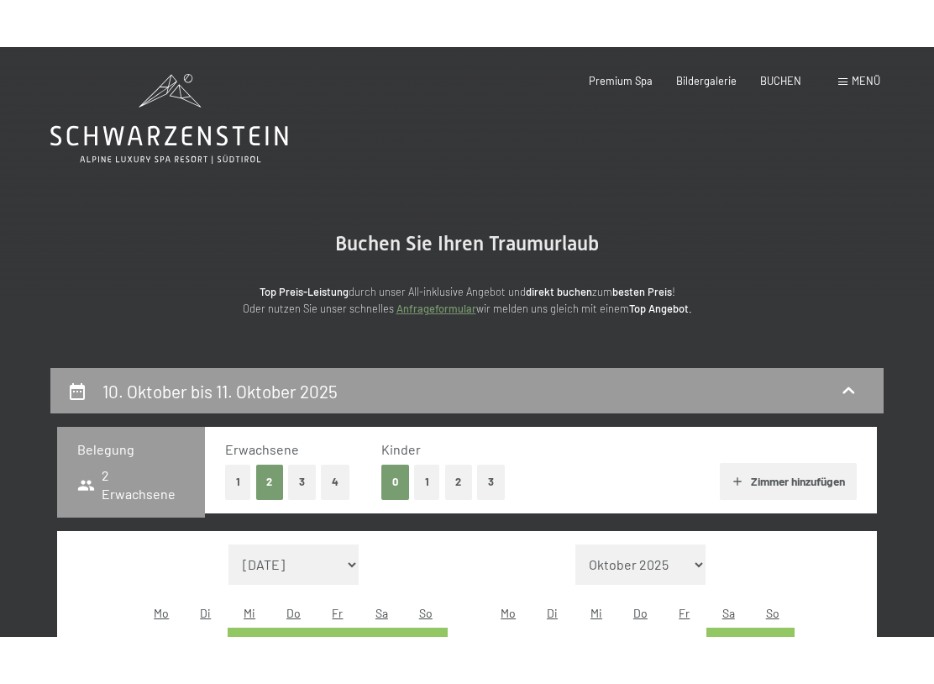
scroll to position [319, 0]
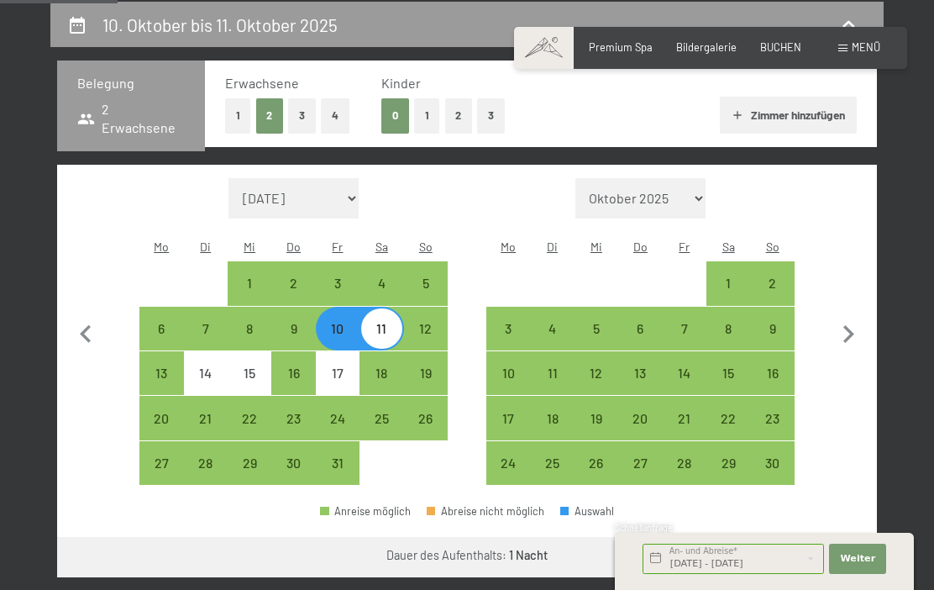
click at [89, 317] on icon "button" at bounding box center [85, 334] width 35 height 35
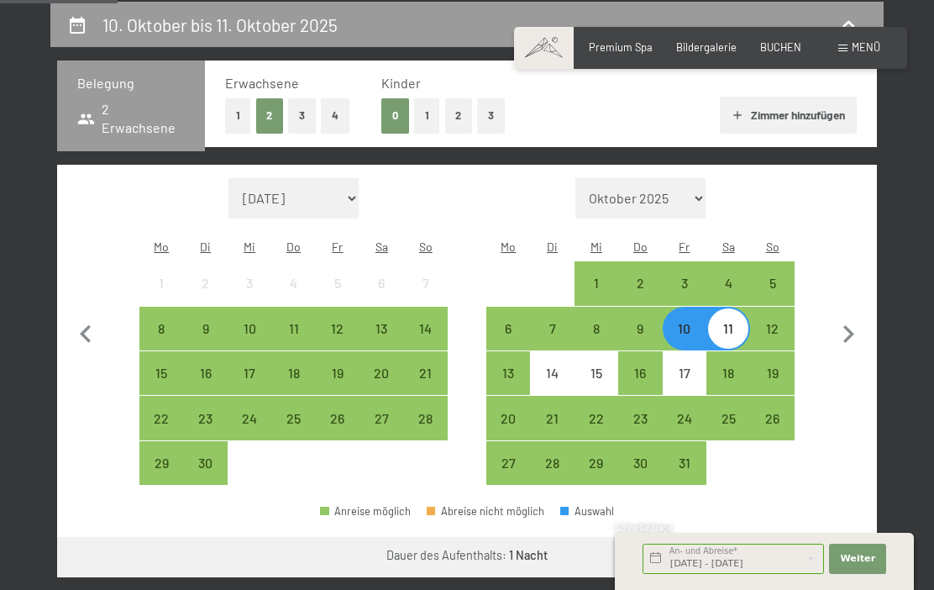
click at [384, 322] on div "13" at bounding box center [381, 342] width 40 height 40
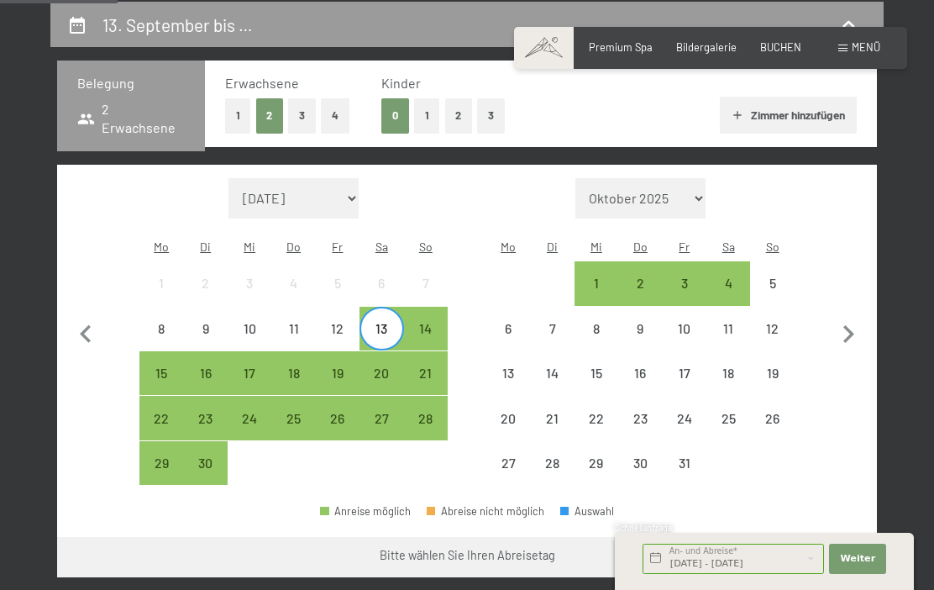
click at [166, 366] on div "15" at bounding box center [161, 386] width 40 height 40
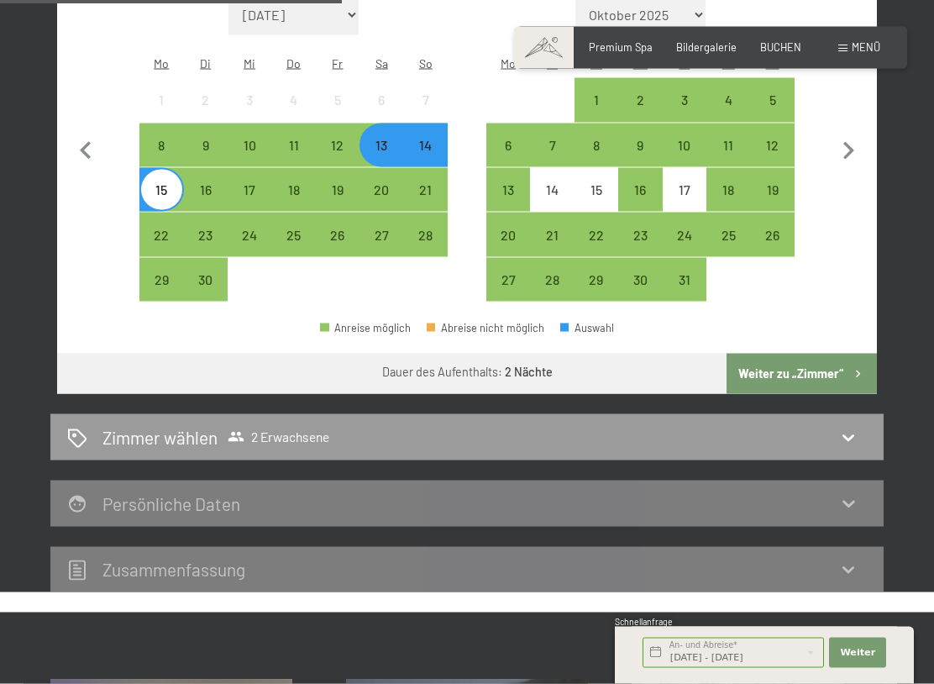
scroll to position [512, 0]
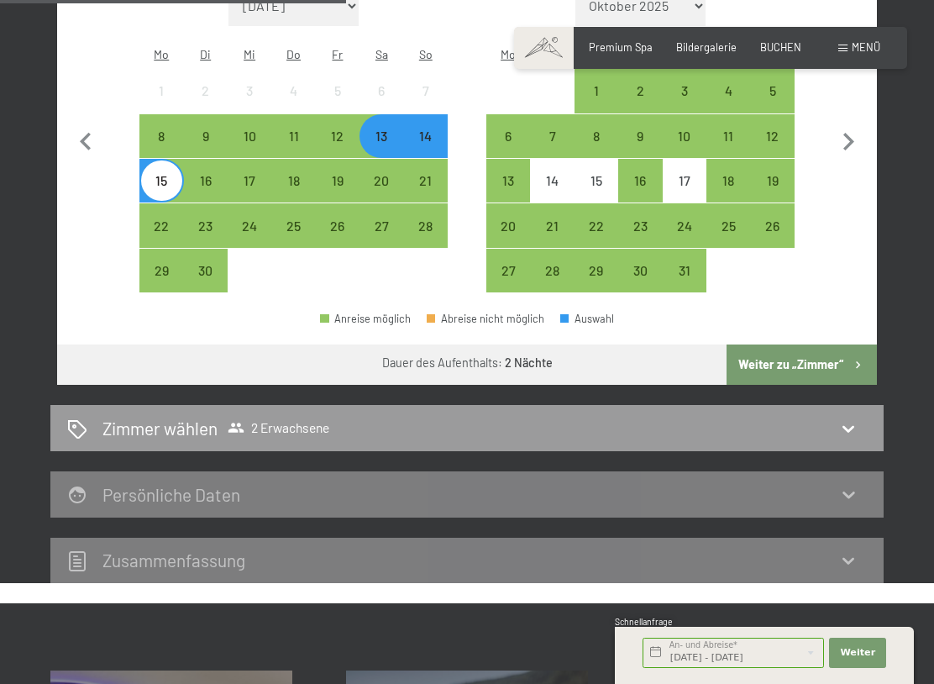
click at [868, 345] on button "Weiter zu „Zimmer“" at bounding box center [802, 364] width 150 height 40
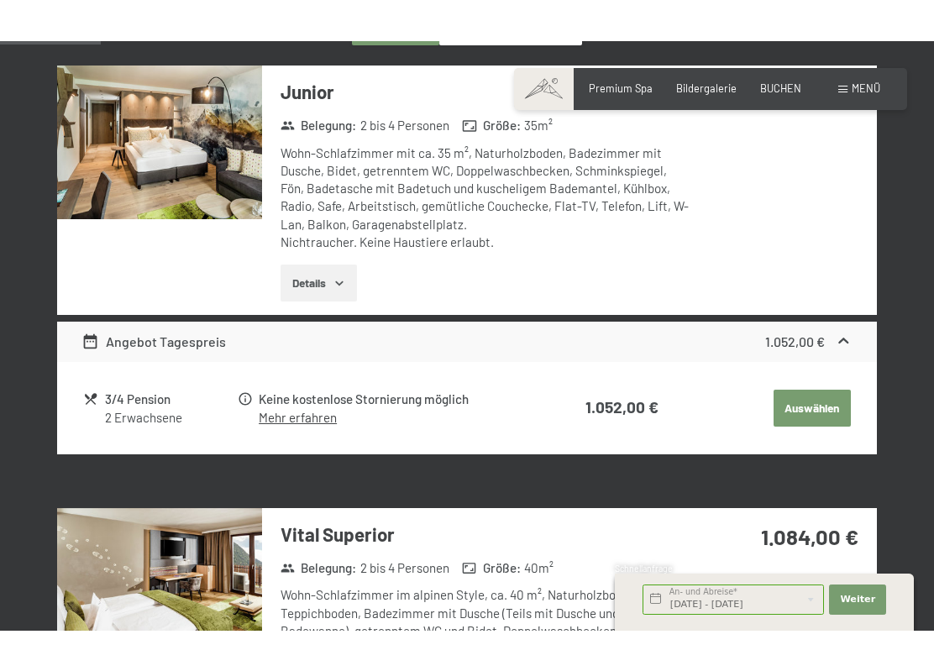
scroll to position [485, 0]
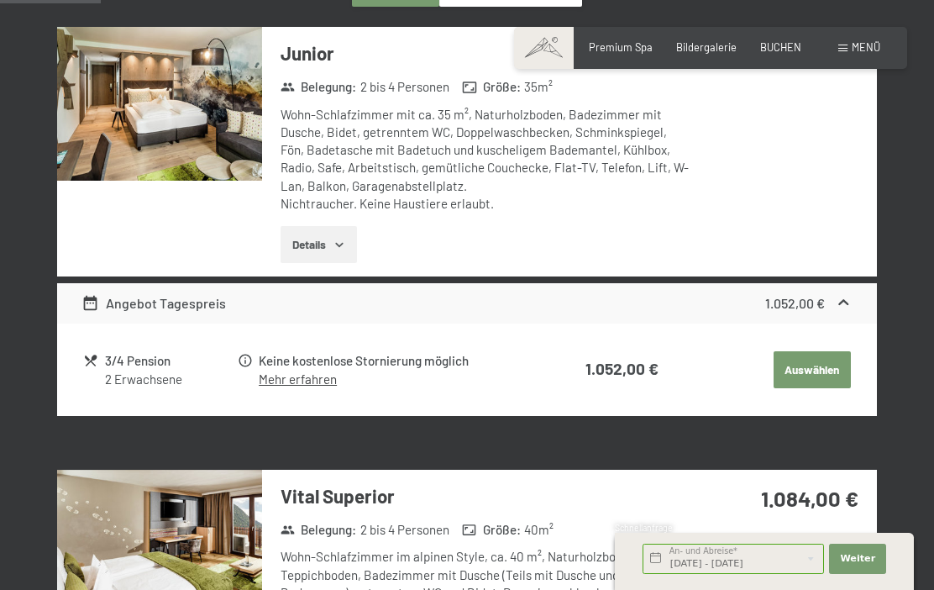
click at [346, 238] on icon "button" at bounding box center [339, 244] width 13 height 13
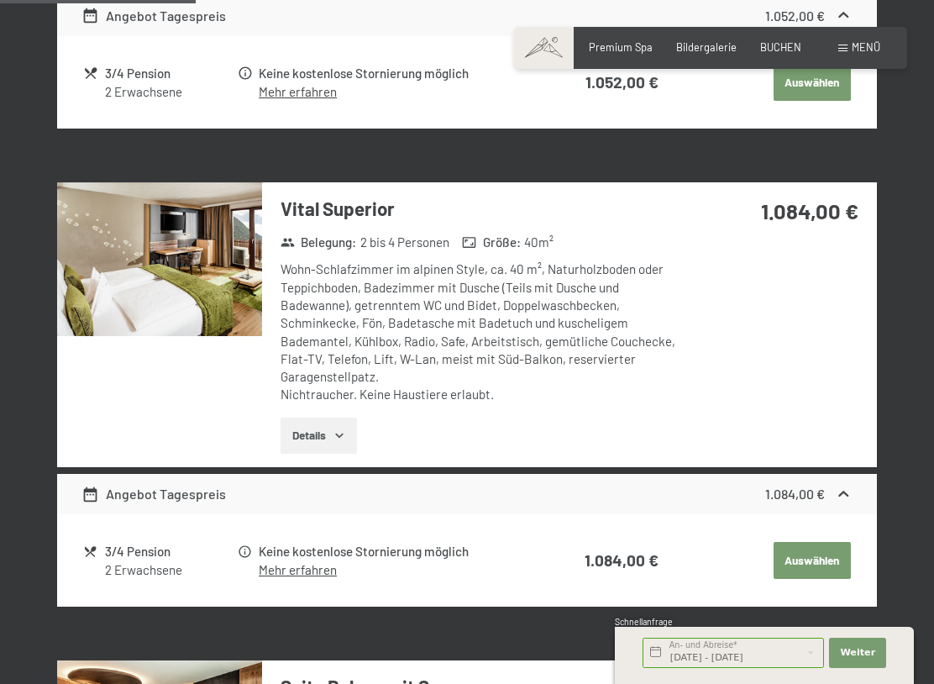
scroll to position [961, 0]
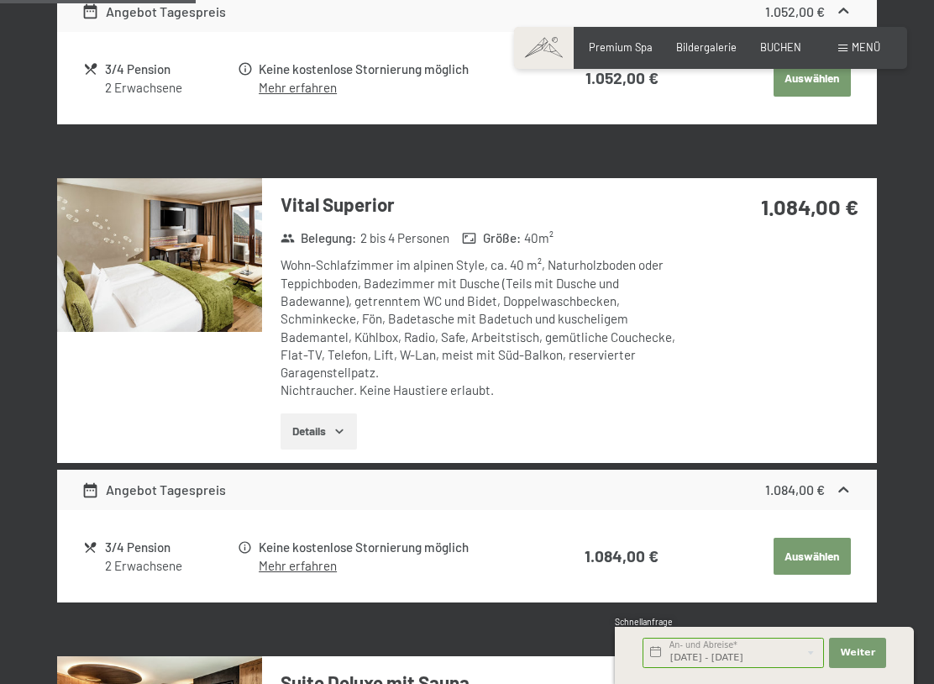
click at [349, 413] on button "Details" at bounding box center [319, 431] width 76 height 37
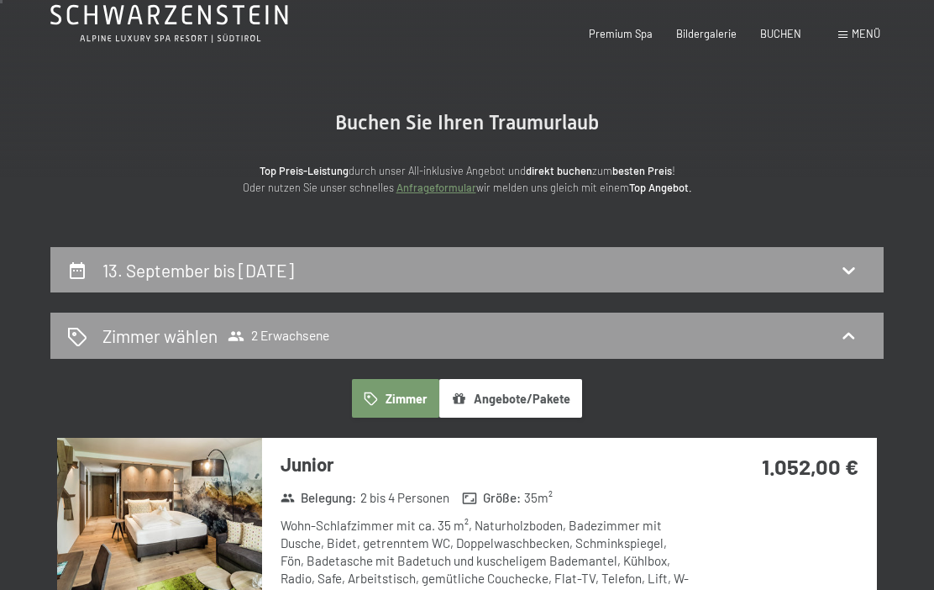
scroll to position [0, 0]
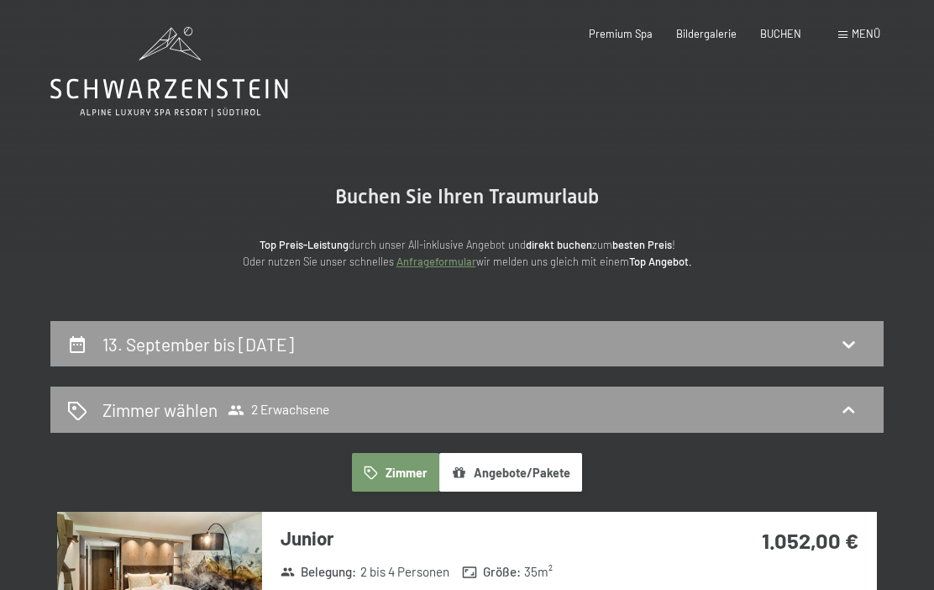
click at [548, 463] on button "Angebote/Pakete" at bounding box center [510, 472] width 143 height 39
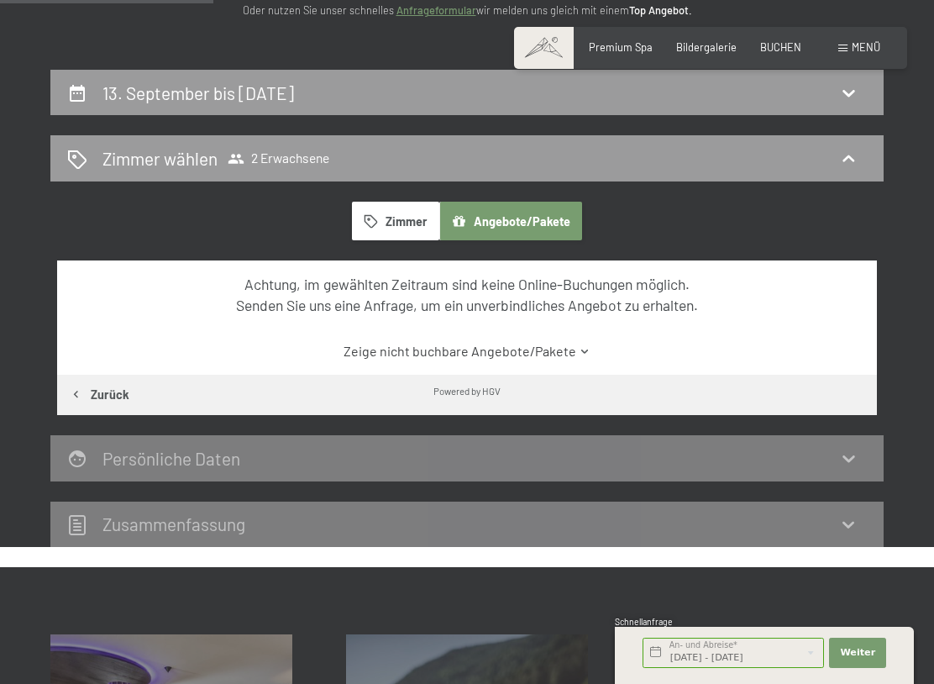
scroll to position [252, 0]
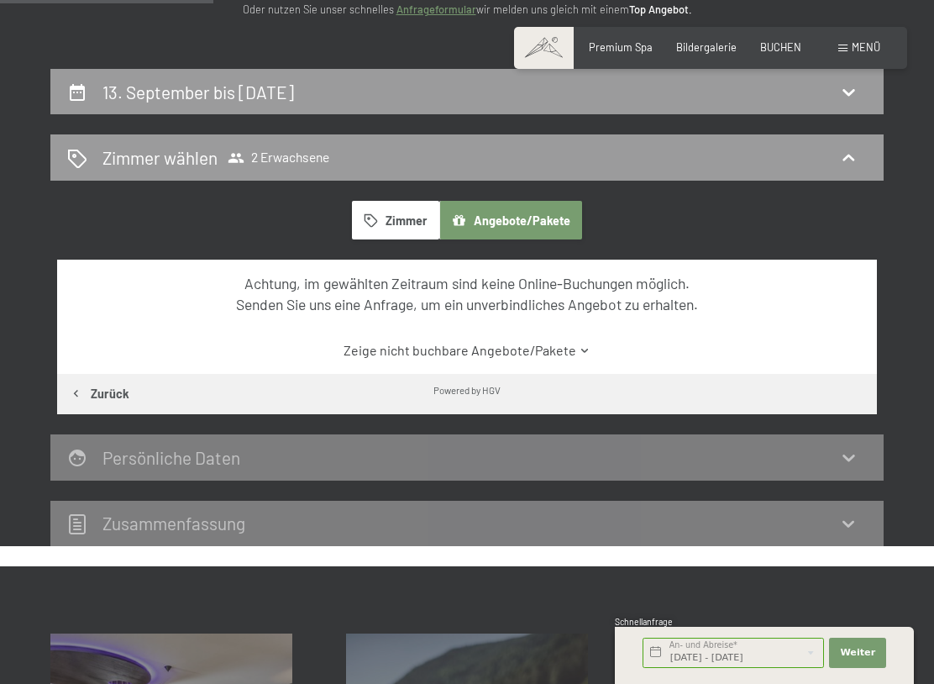
click at [851, 99] on icon at bounding box center [848, 91] width 20 height 20
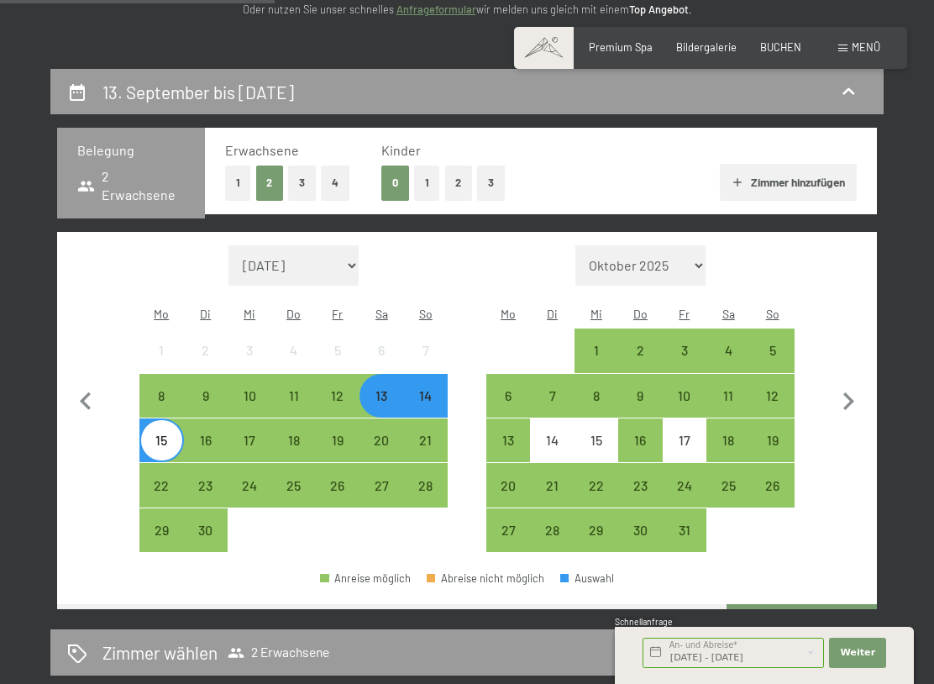
scroll to position [319, 0]
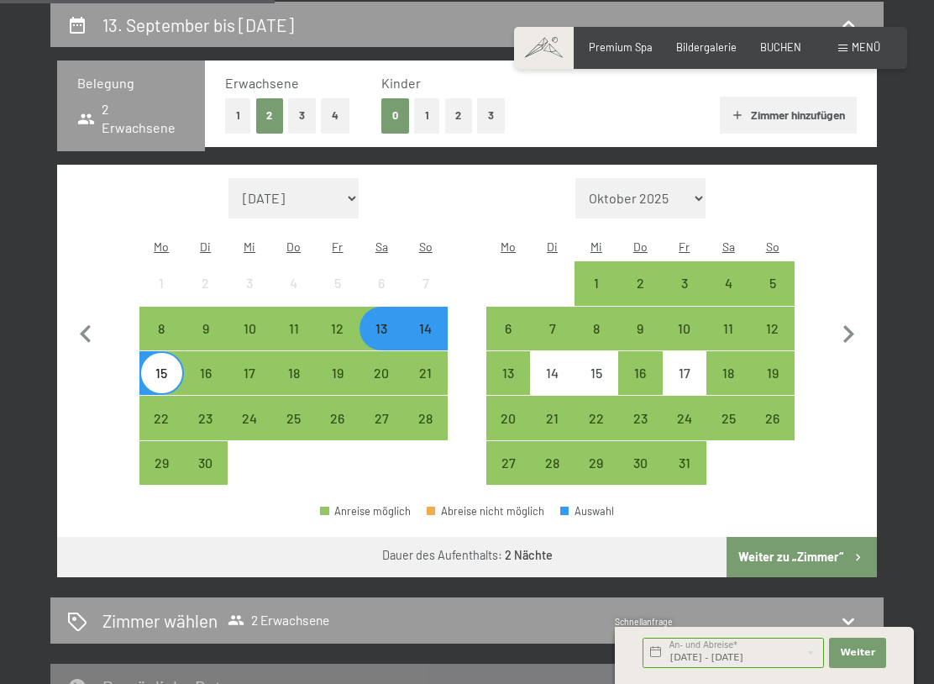
click at [837, 537] on button "Weiter zu „Zimmer“" at bounding box center [802, 557] width 150 height 40
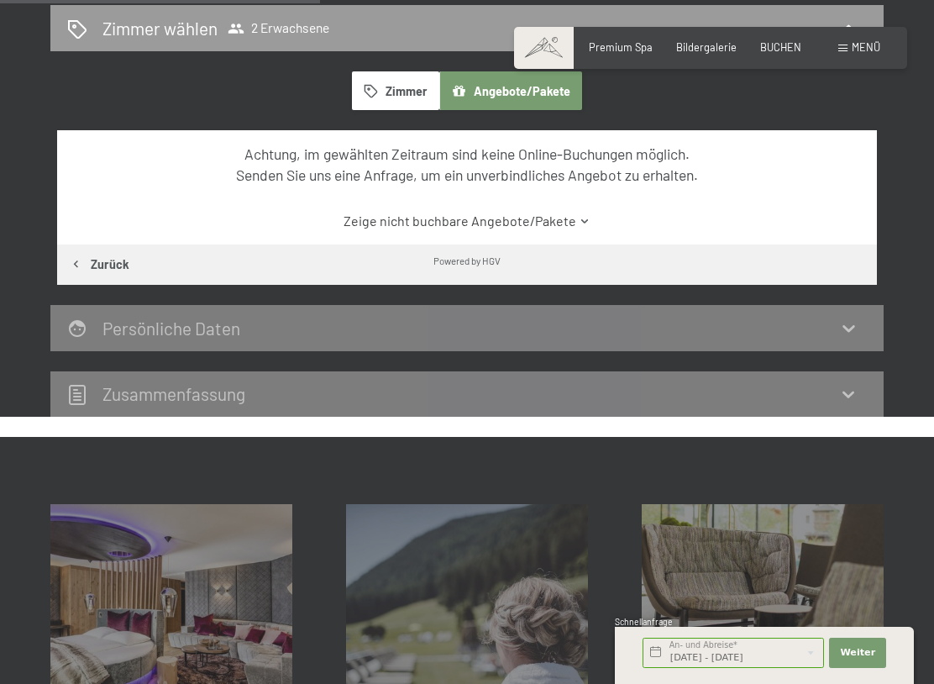
scroll to position [382, 0]
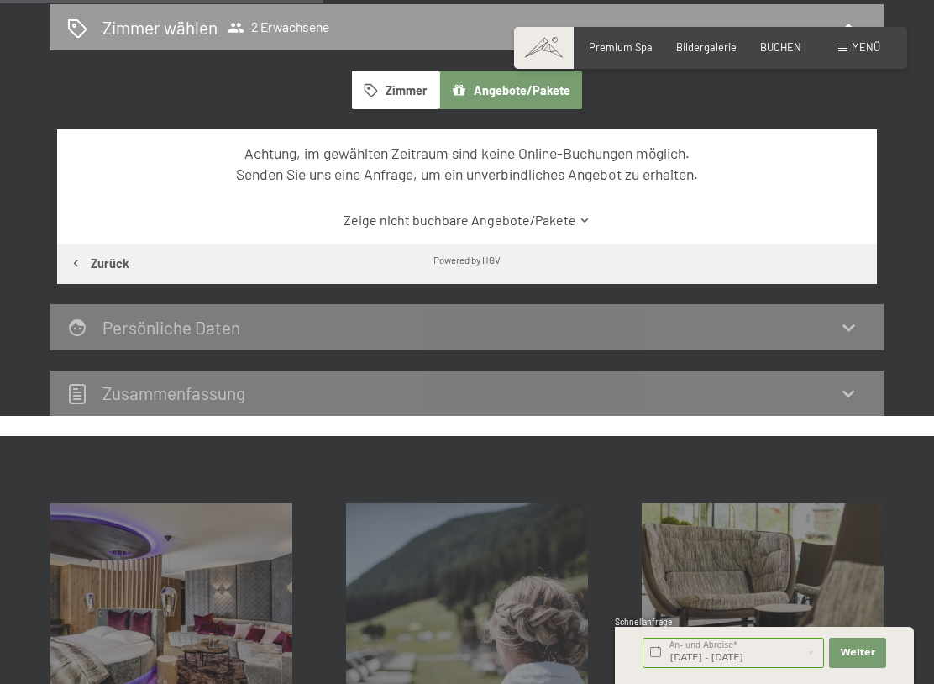
click at [919, 235] on div "13. September bis 15. September 2025 Zimmer wählen 2 Erwachsene Zimmer Angebote…" at bounding box center [467, 178] width 934 height 478
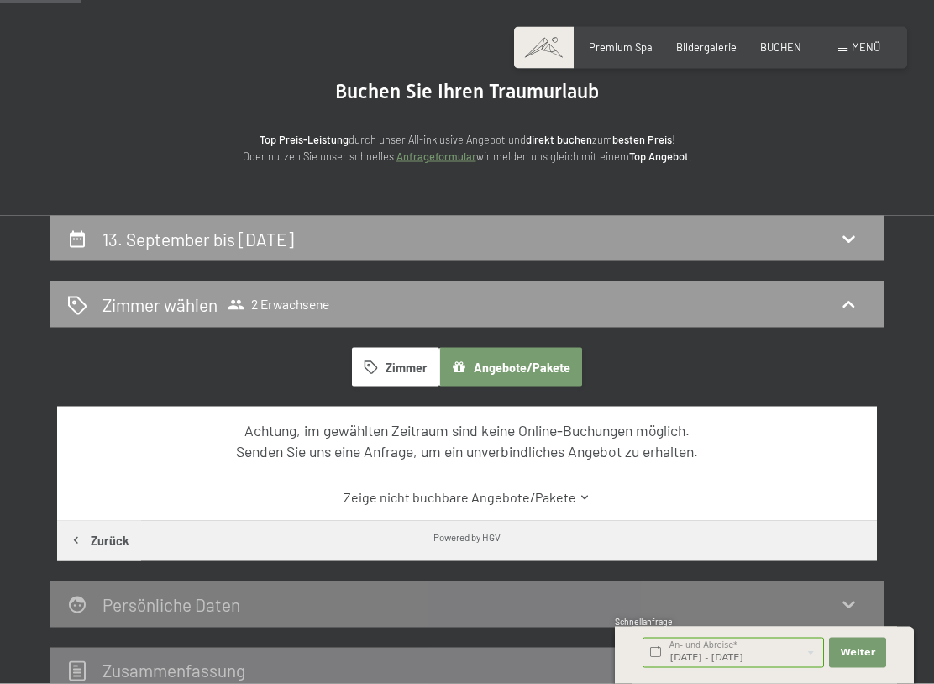
scroll to position [110, 0]
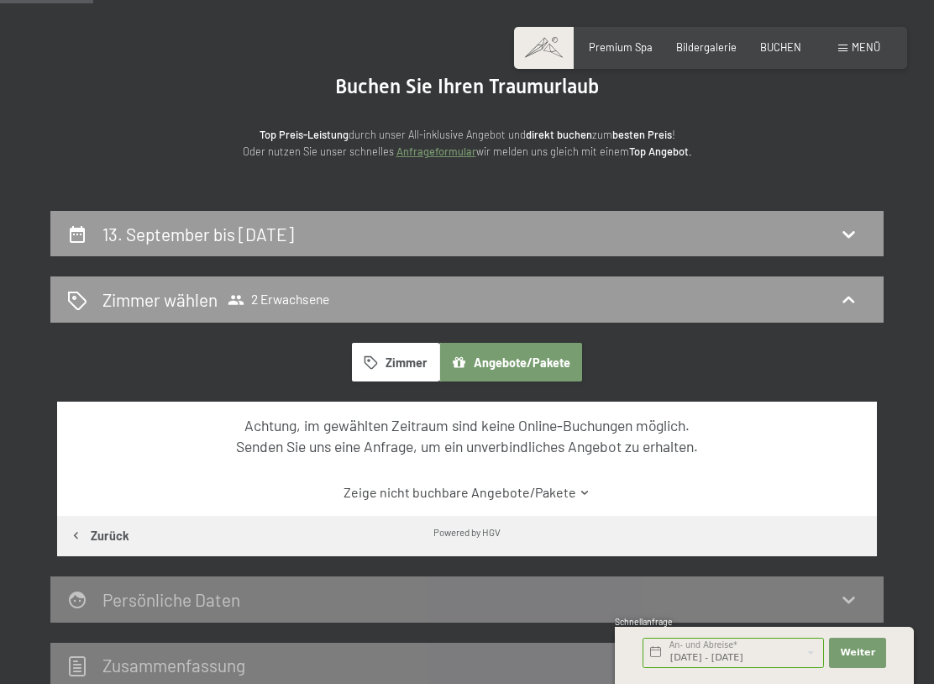
click at [399, 368] on button "Zimmer" at bounding box center [395, 362] width 87 height 39
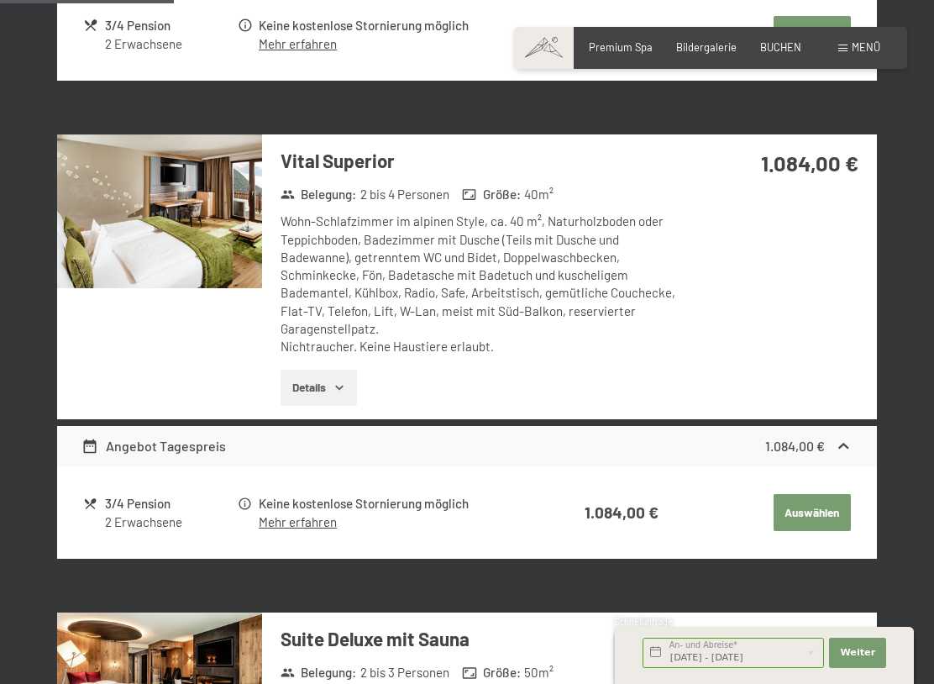
click at [826, 494] on button "Auswählen" at bounding box center [812, 512] width 77 height 37
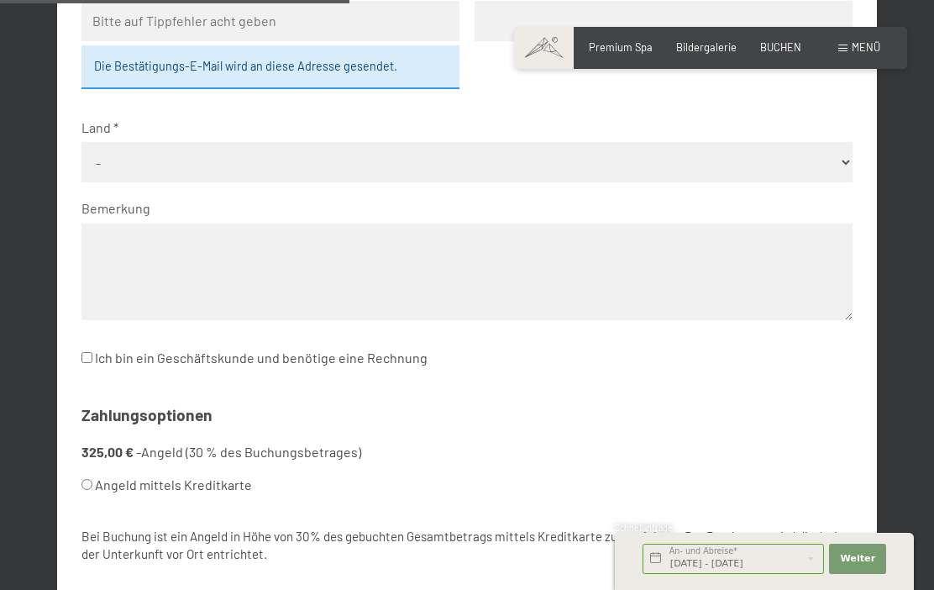
scroll to position [681, 0]
